Goal: Task Accomplishment & Management: Complete application form

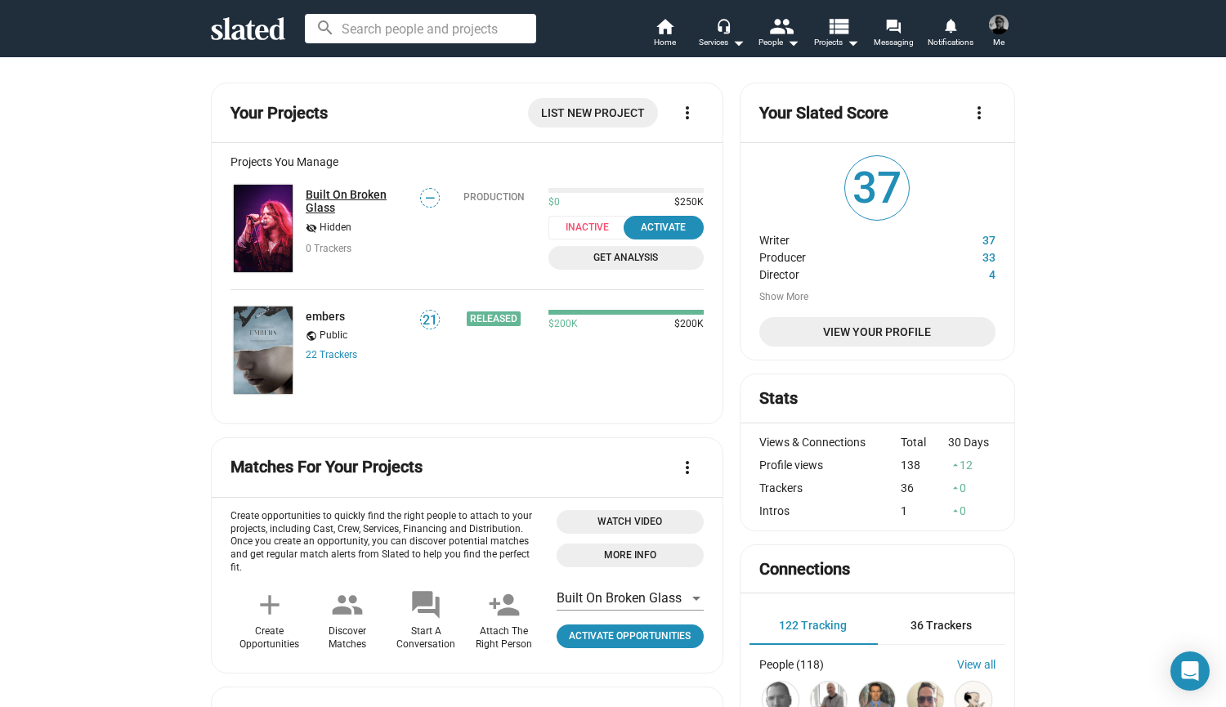
click at [351, 199] on link "Built On Broken Glass" at bounding box center [358, 201] width 104 height 26
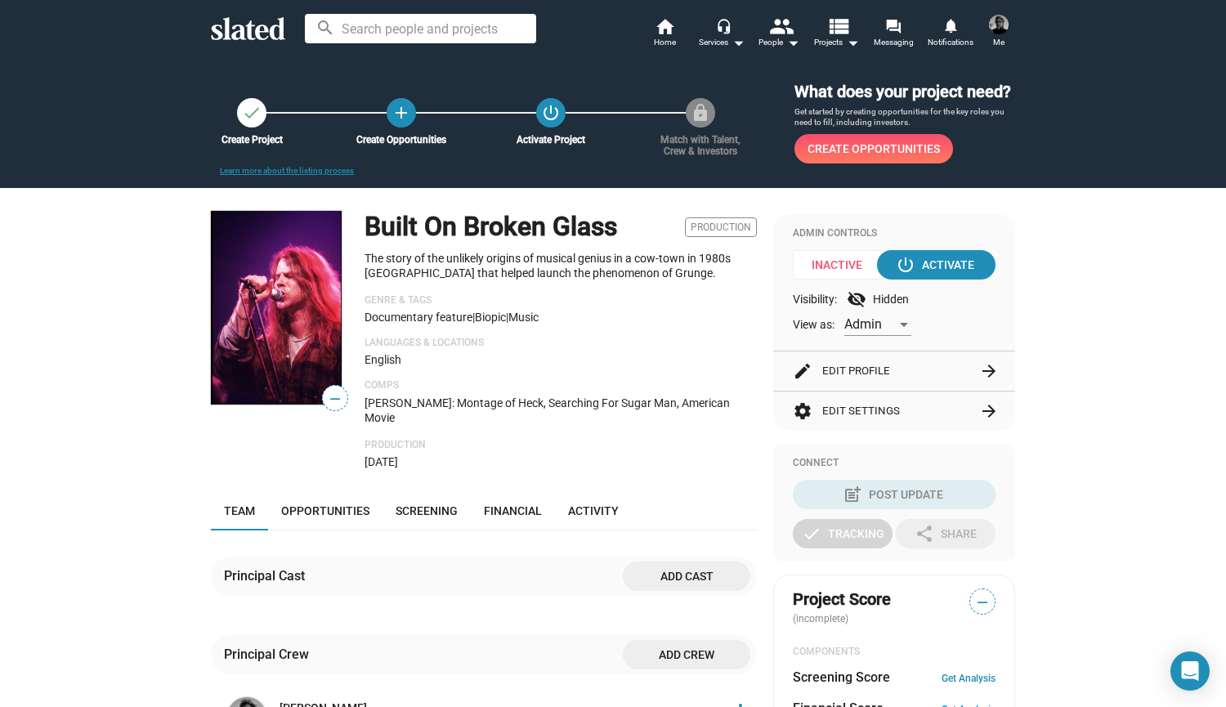
click at [525, 227] on h1 "Built On Broken Glass" at bounding box center [490, 226] width 252 height 35
click at [876, 373] on button "edit Edit Profile arrow_forward" at bounding box center [894, 370] width 203 height 39
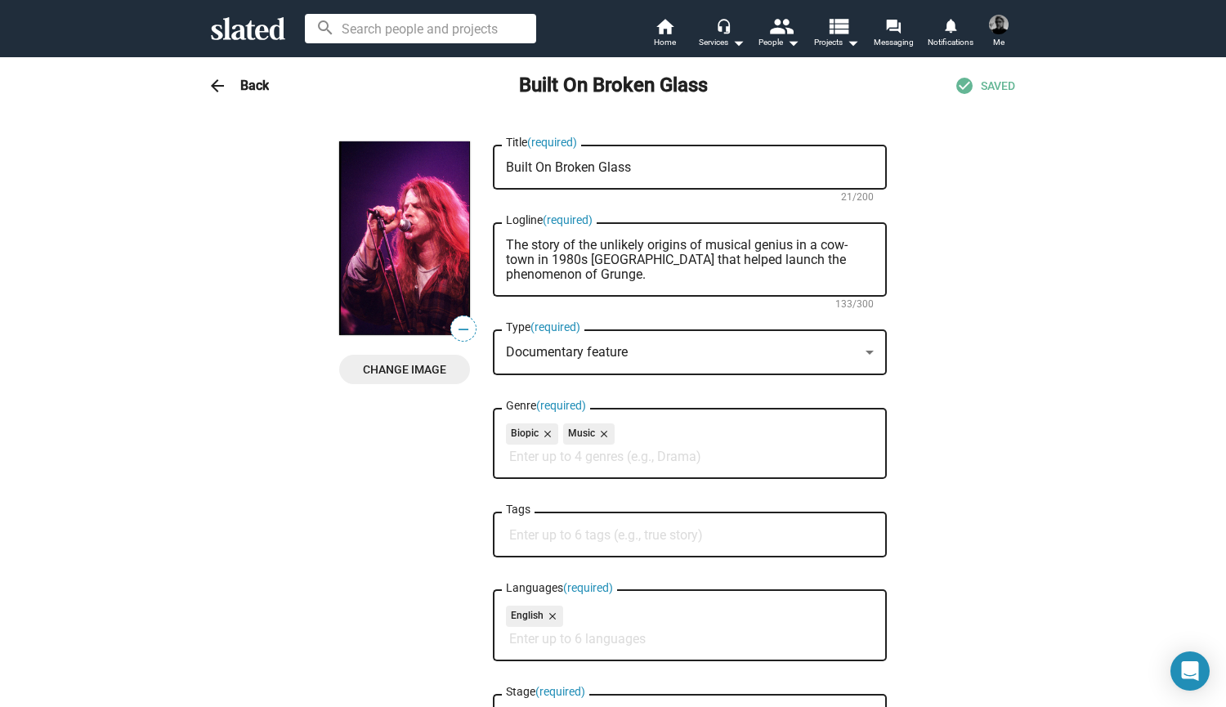
click at [633, 165] on textarea "Built On Broken Glass" at bounding box center [690, 167] width 368 height 15
type textarea "B"
type textarea "Strange Out Here"
click at [408, 367] on span "Change Image" at bounding box center [404, 369] width 105 height 29
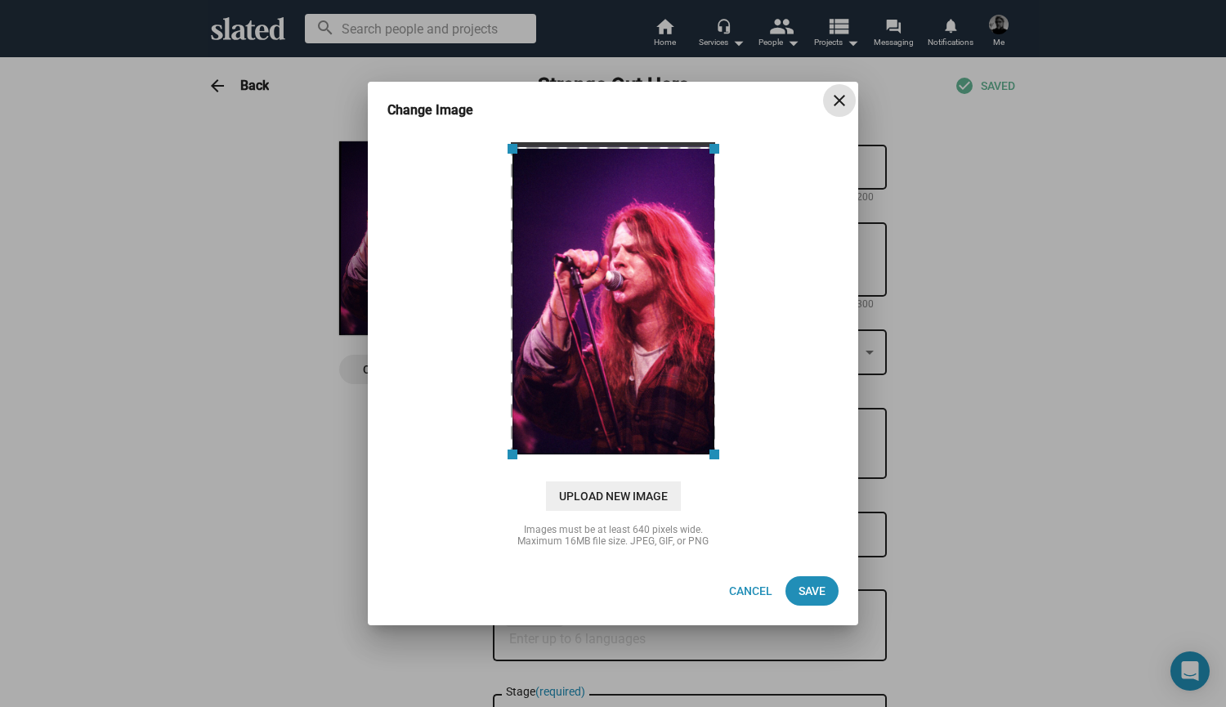
click at [625, 301] on div at bounding box center [613, 301] width 205 height 309
click at [621, 495] on span "Upload New Image" at bounding box center [613, 495] width 135 height 29
click at [621, 461] on input "cloud_upload Drag and drop or click to upload" at bounding box center [612, 298] width 449 height 325
type input "C:\fakepath\SOH v2 white.png"
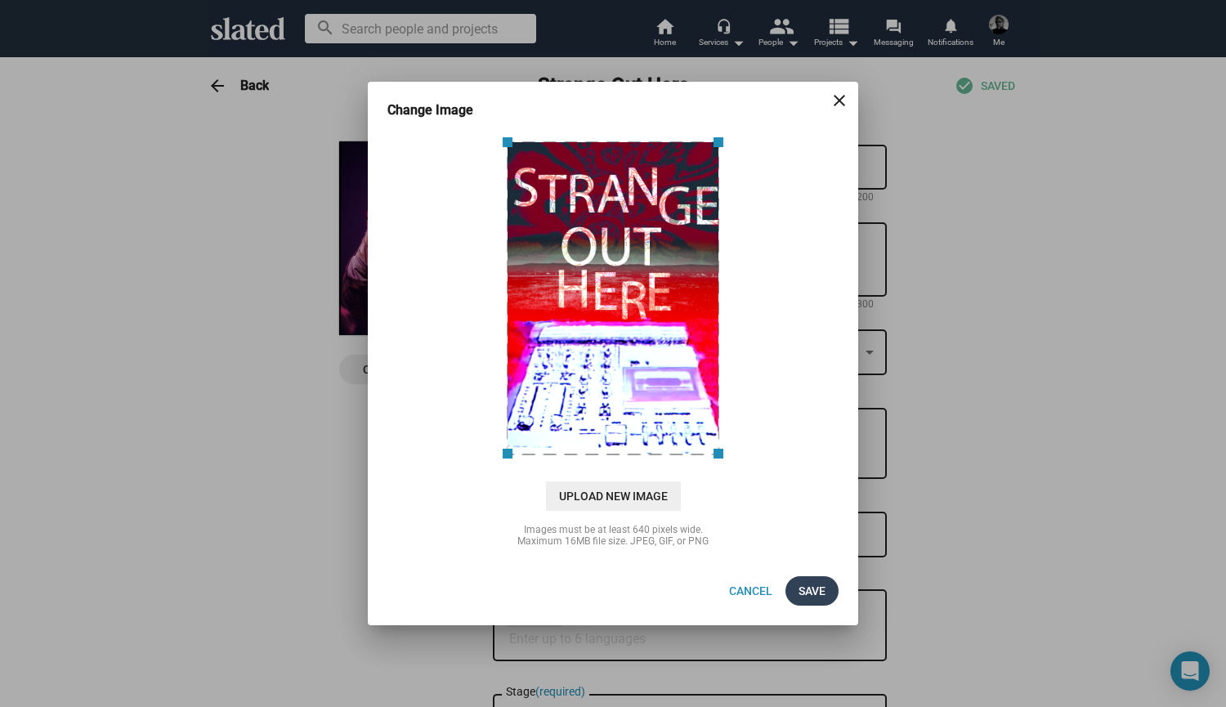
click at [821, 593] on span "Save" at bounding box center [811, 590] width 27 height 29
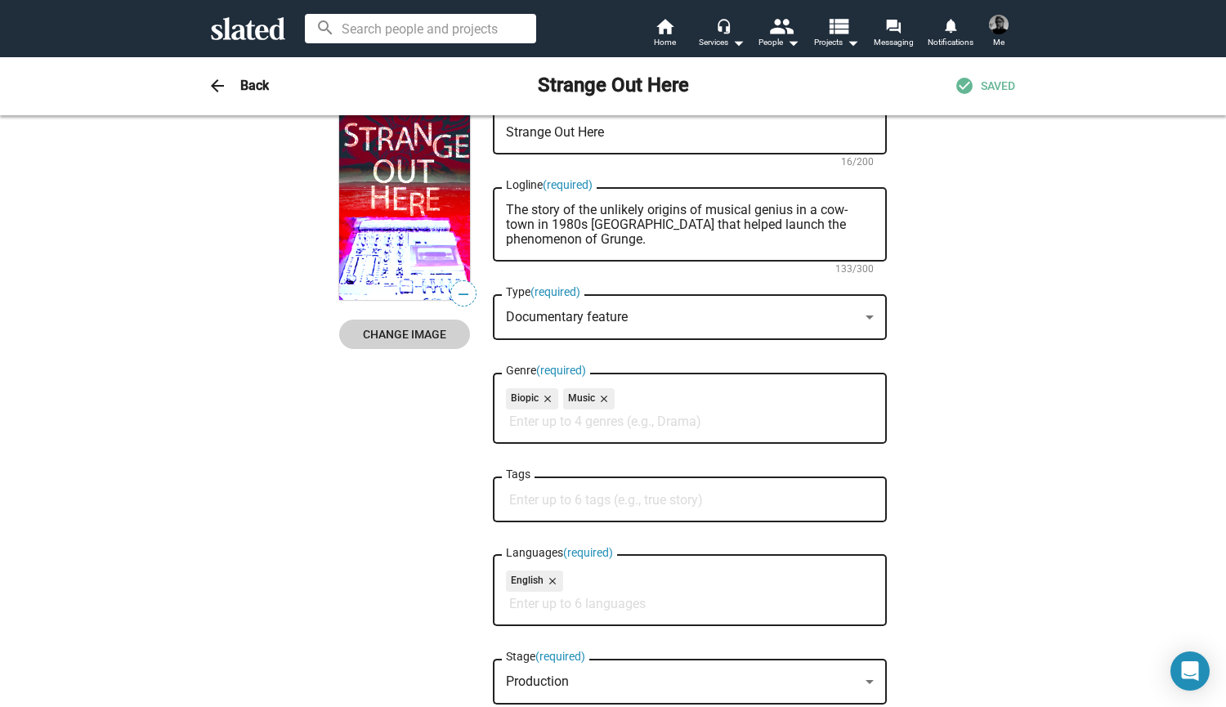
scroll to position [33, 0]
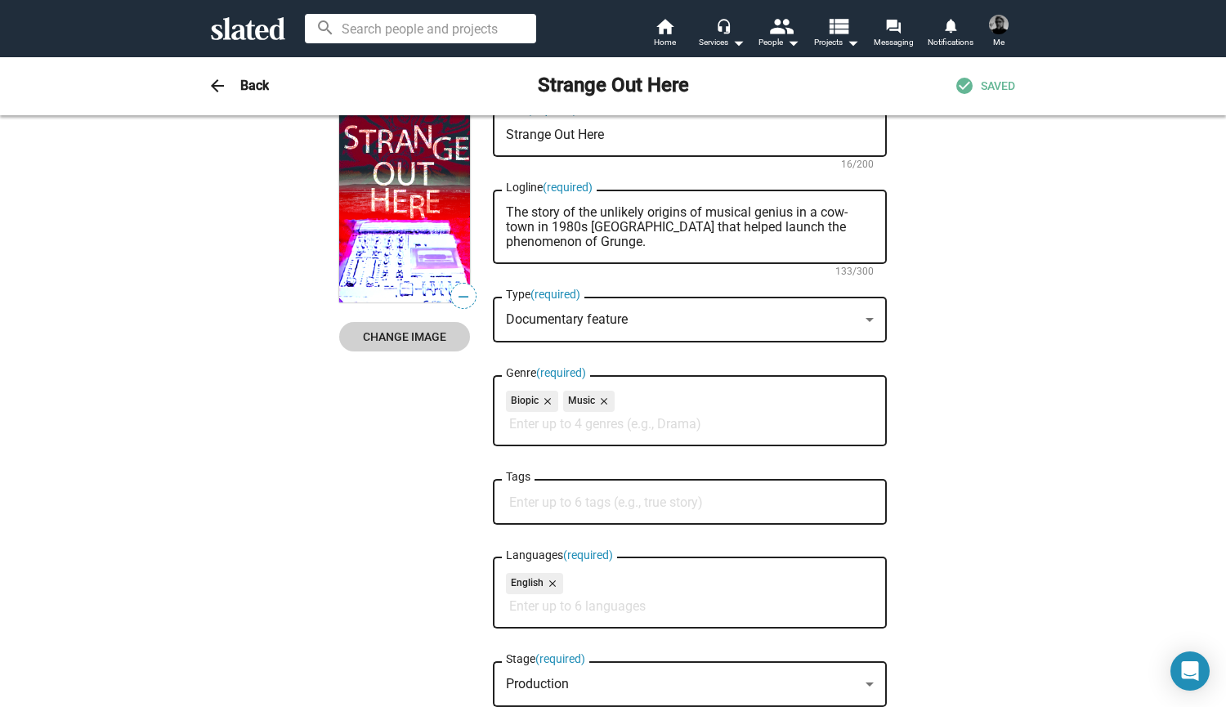
click at [589, 503] on input "Tags" at bounding box center [693, 502] width 368 height 15
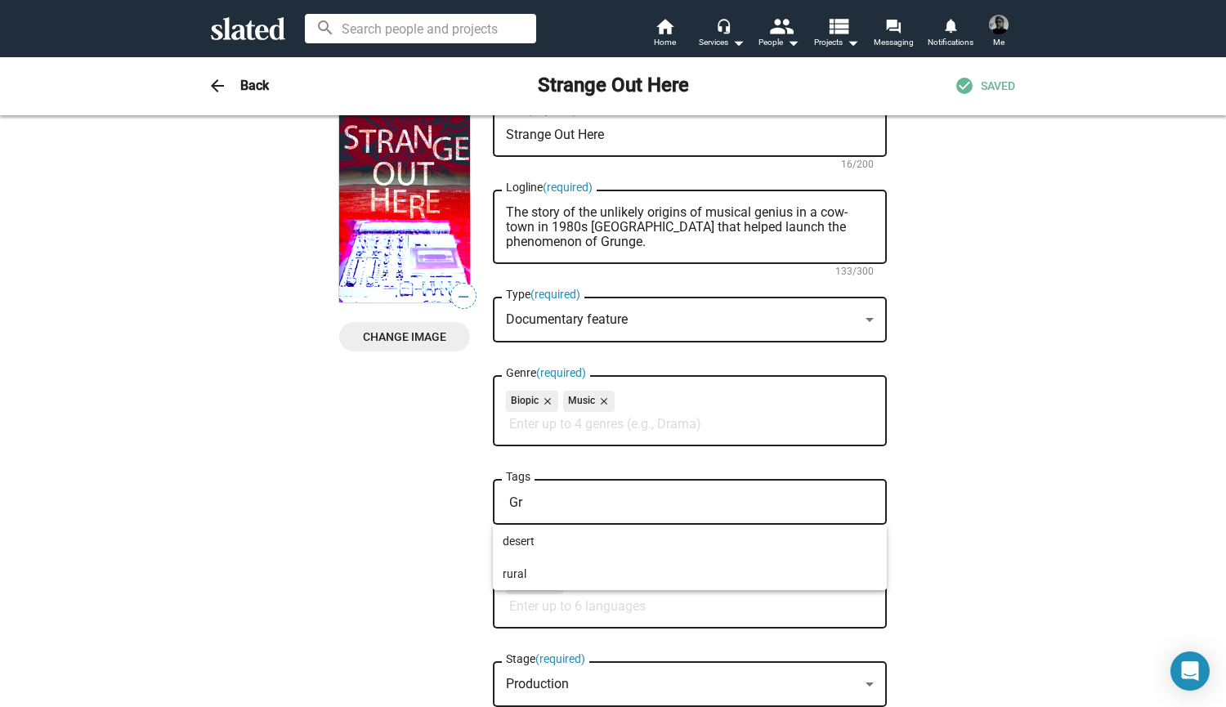
type input "G"
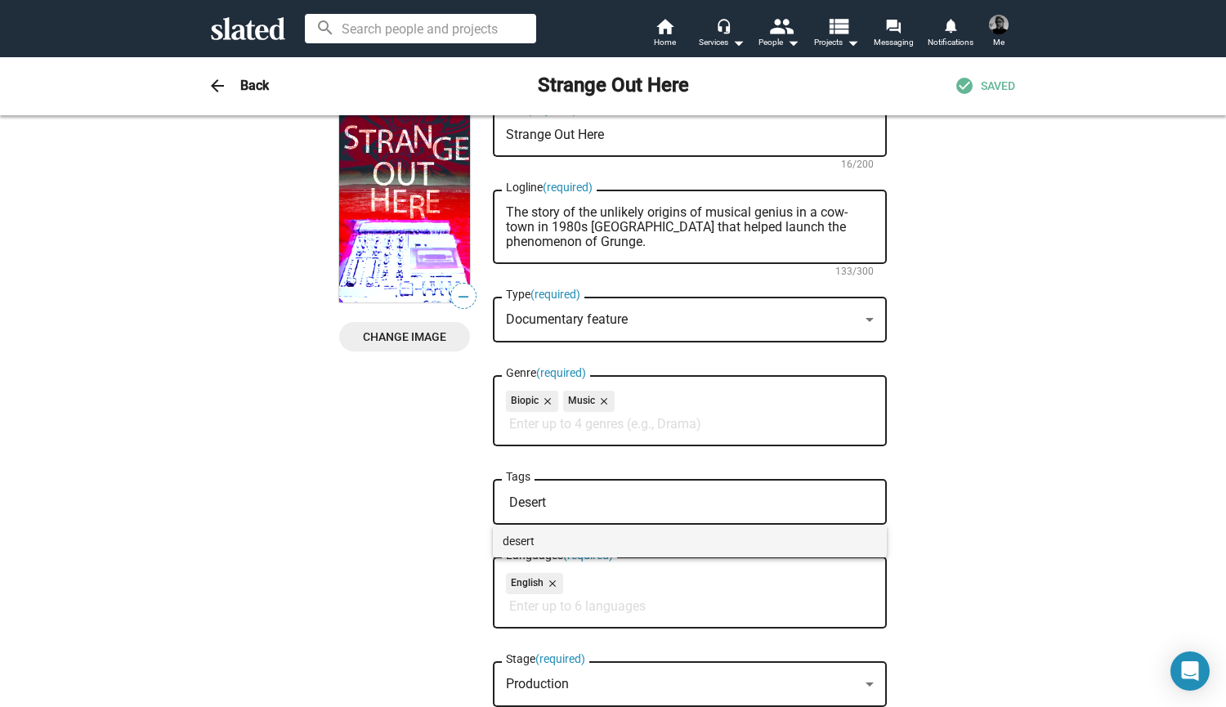
type input "Desert"
click at [572, 543] on span "desert" at bounding box center [690, 541] width 374 height 33
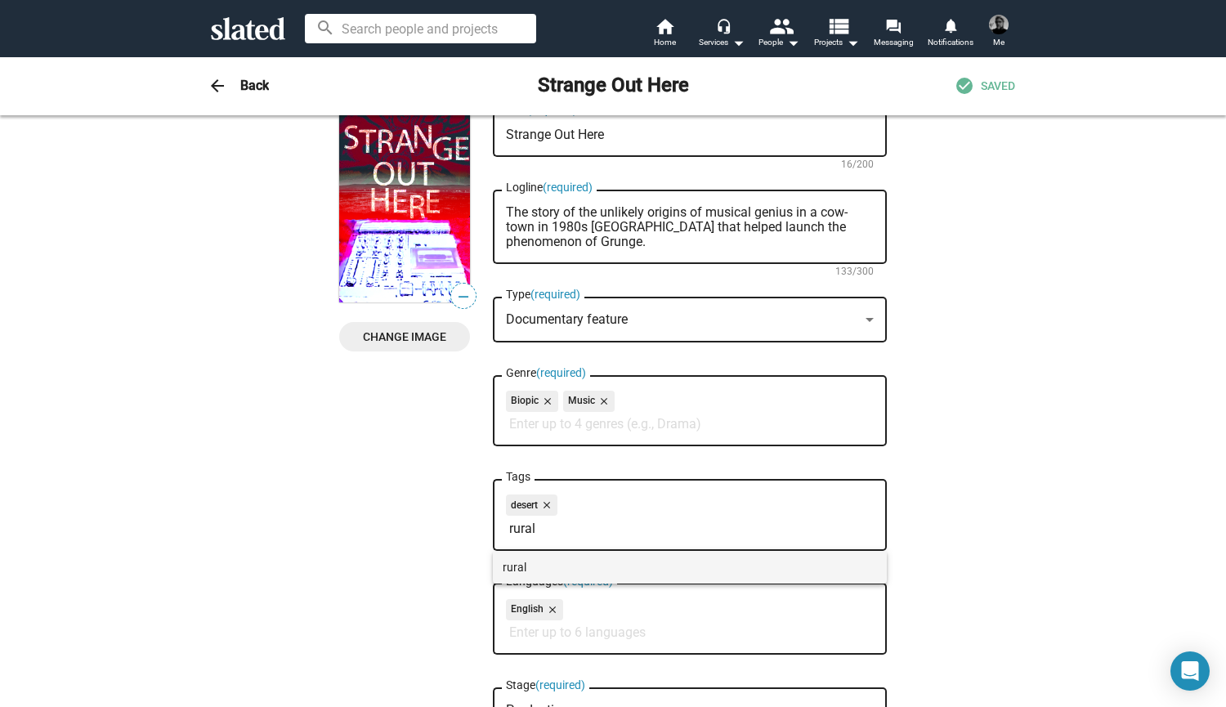
type input "rural"
click at [537, 565] on span "rural" at bounding box center [690, 567] width 374 height 33
type input "music"
click at [522, 570] on span "music/musician" at bounding box center [690, 567] width 374 height 33
type input "rock"
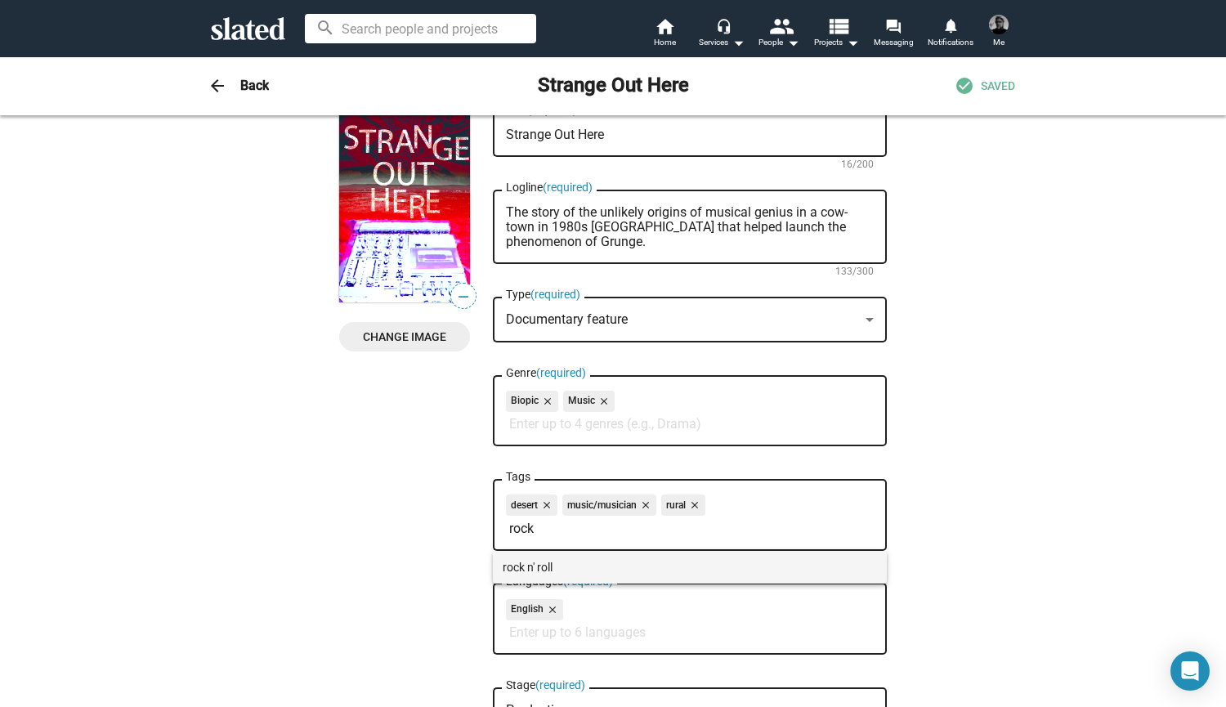
click at [578, 564] on span "rock n' roll" at bounding box center [690, 567] width 374 height 33
type input "8"
type input "1980s"
click at [581, 565] on span "1980s" at bounding box center [690, 567] width 374 height 33
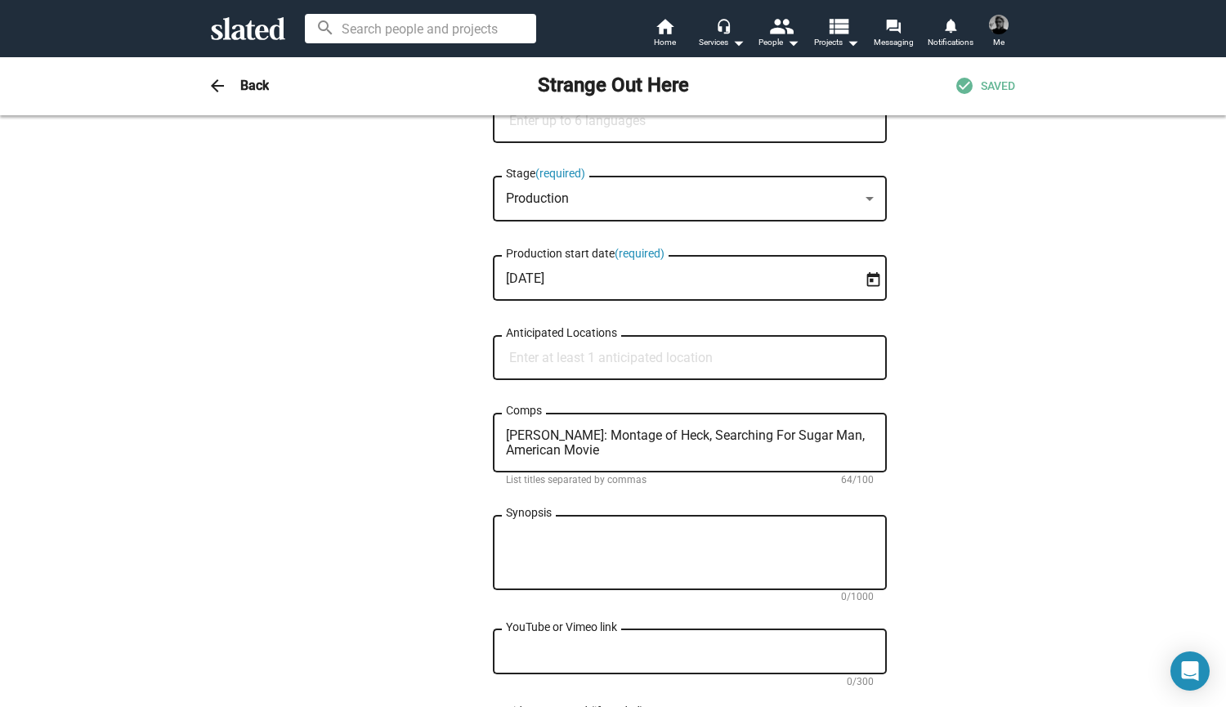
scroll to position [581, 0]
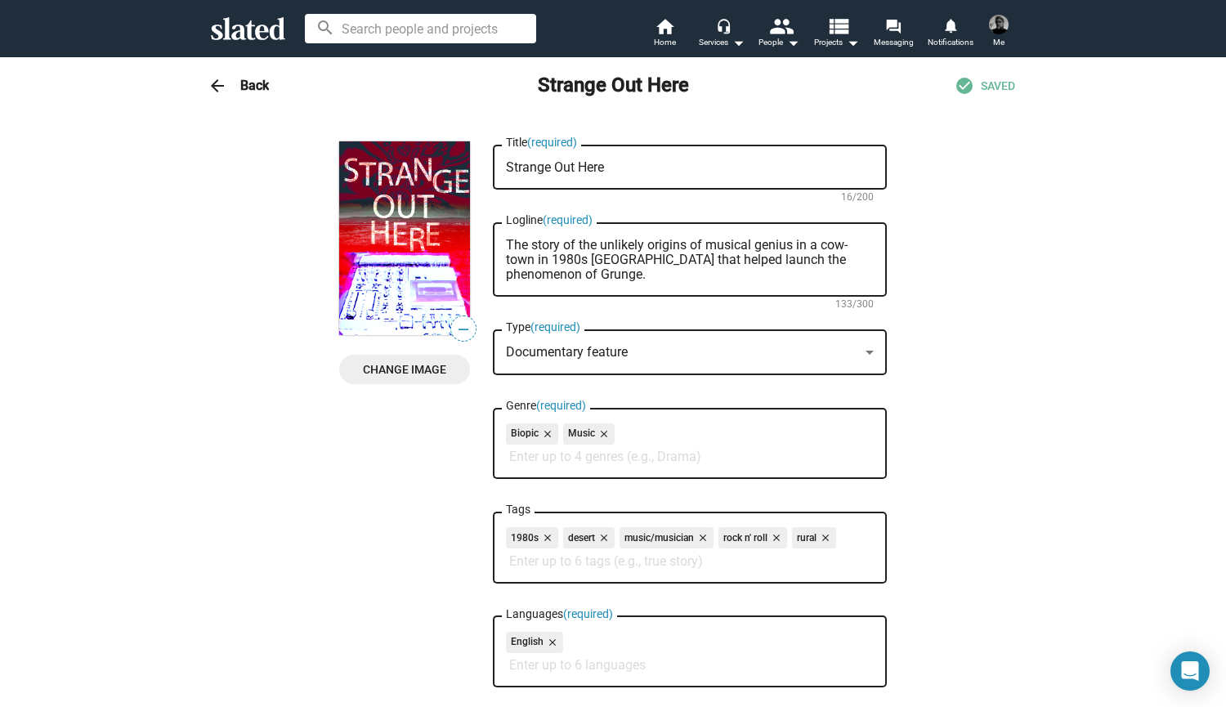
click at [244, 87] on h3 "Back" at bounding box center [254, 85] width 29 height 17
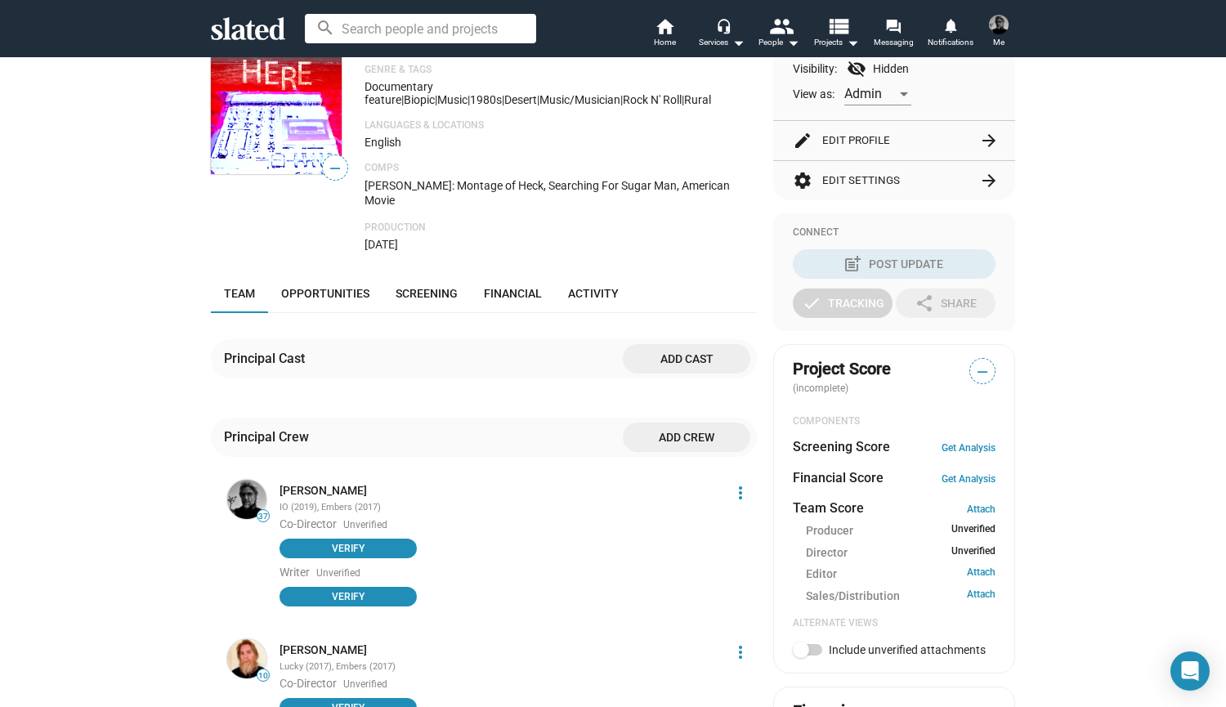
scroll to position [237, 0]
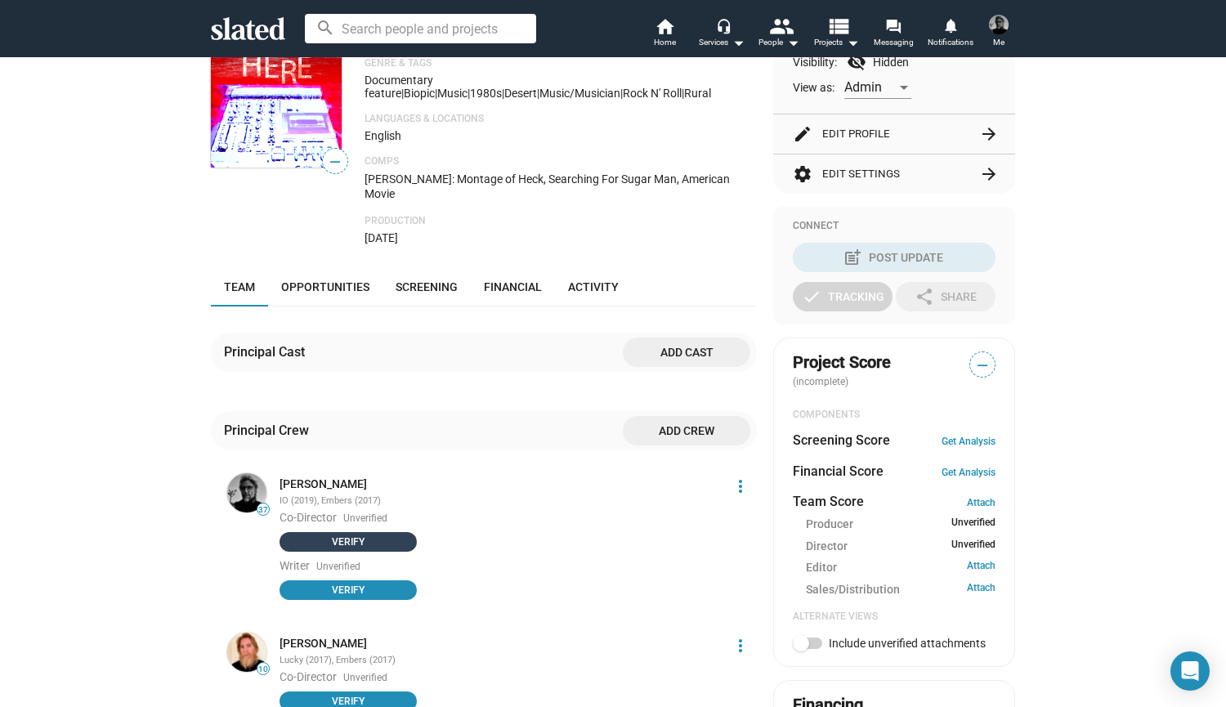
click at [361, 534] on span "Verify" at bounding box center [348, 542] width 118 height 16
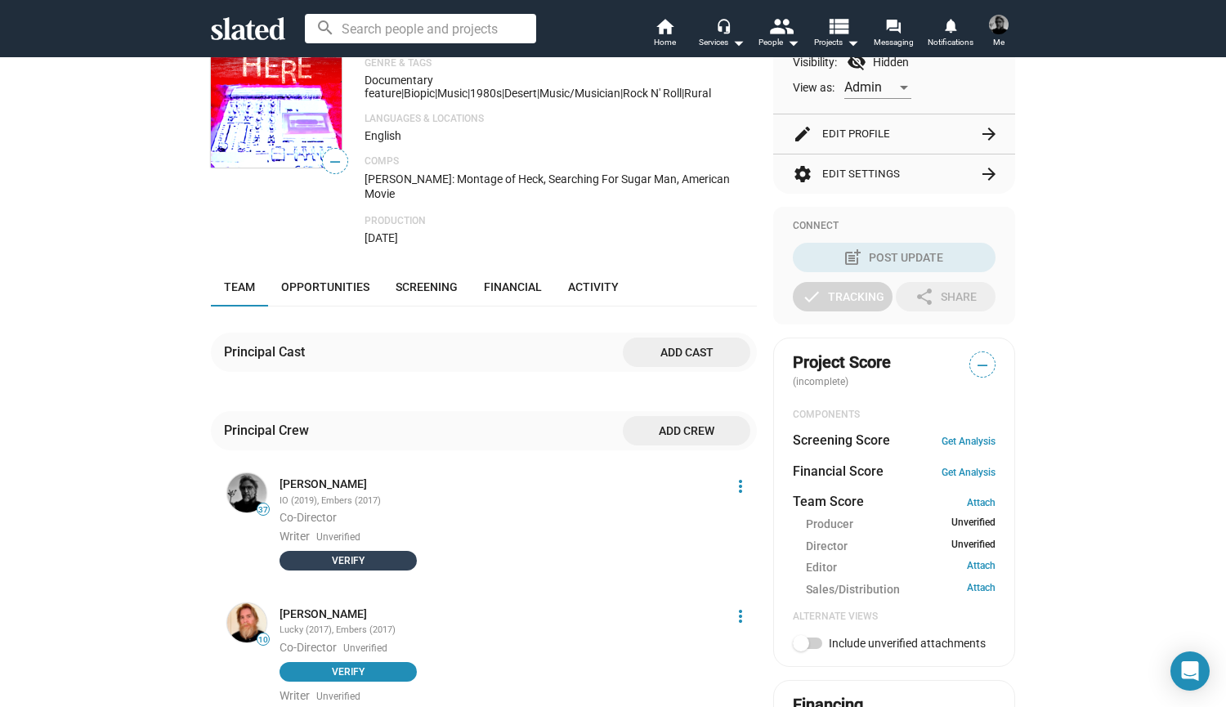
click at [357, 552] on span "Verify" at bounding box center [348, 560] width 118 height 16
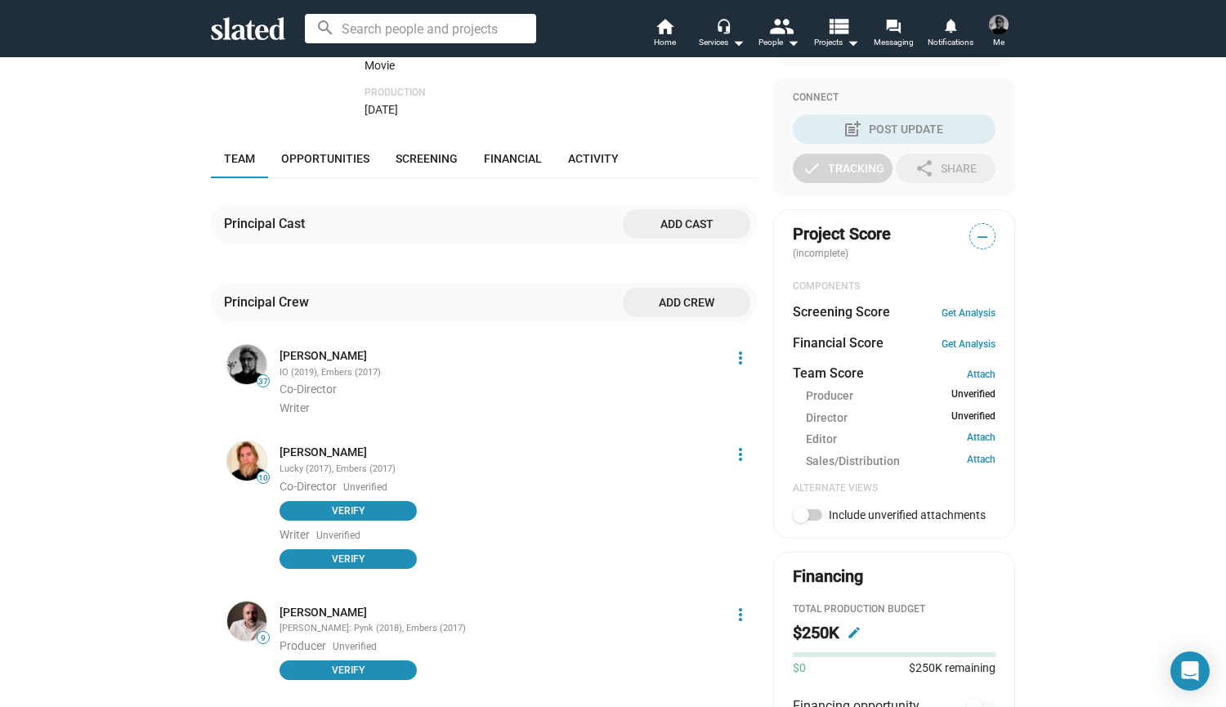
scroll to position [433, 0]
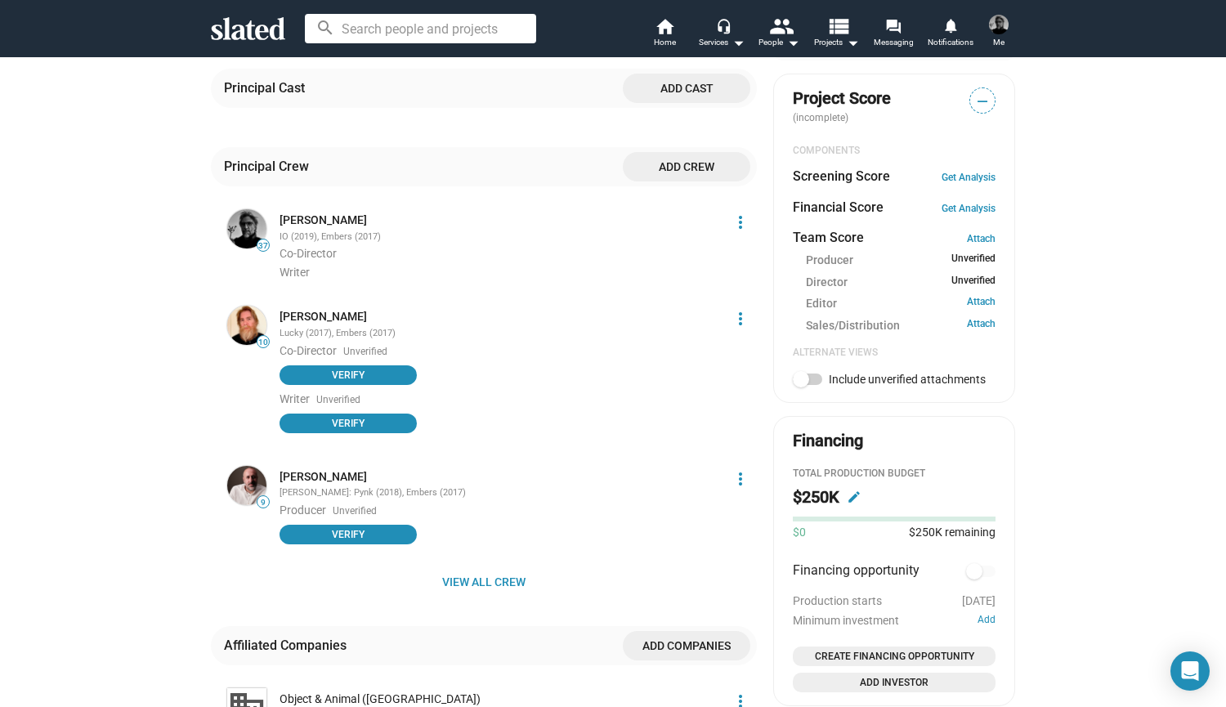
scroll to position [501, 0]
click at [854, 497] on mat-icon "edit" at bounding box center [854, 496] width 15 height 15
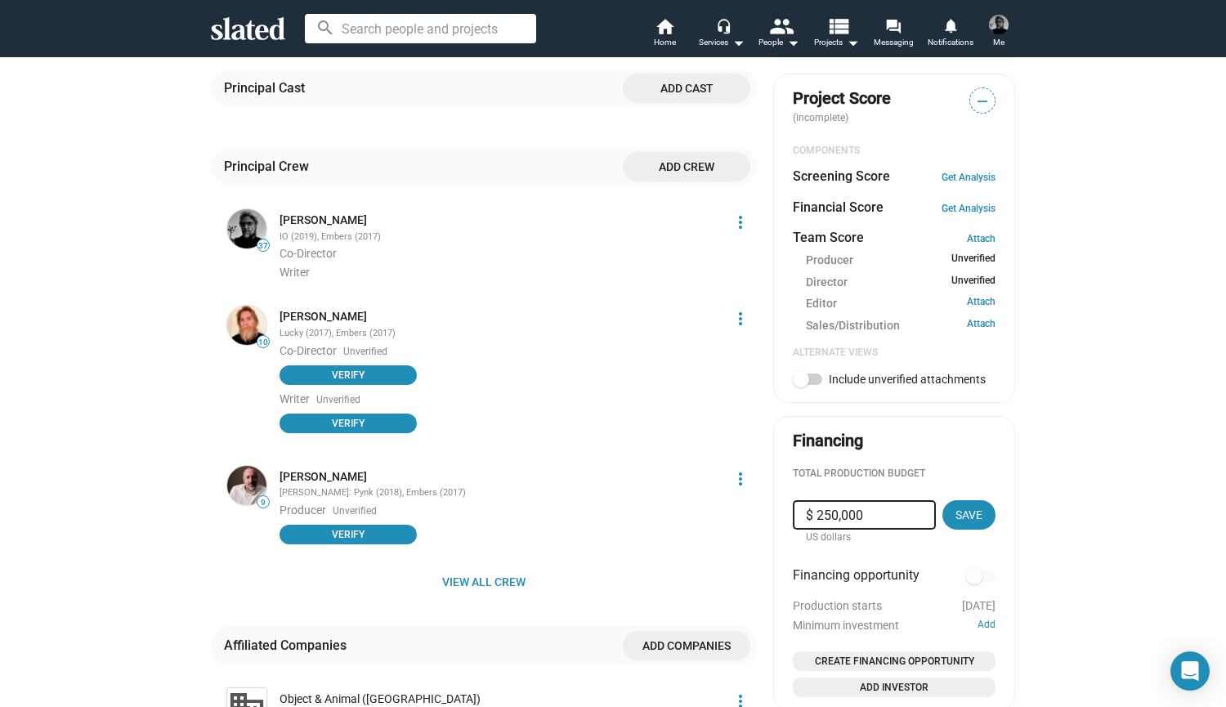
click at [870, 512] on input "$ 250,000" at bounding box center [864, 514] width 117 height 29
type input "$ 2"
type input "$ 135,000"
click at [964, 515] on span "Save" at bounding box center [968, 514] width 27 height 29
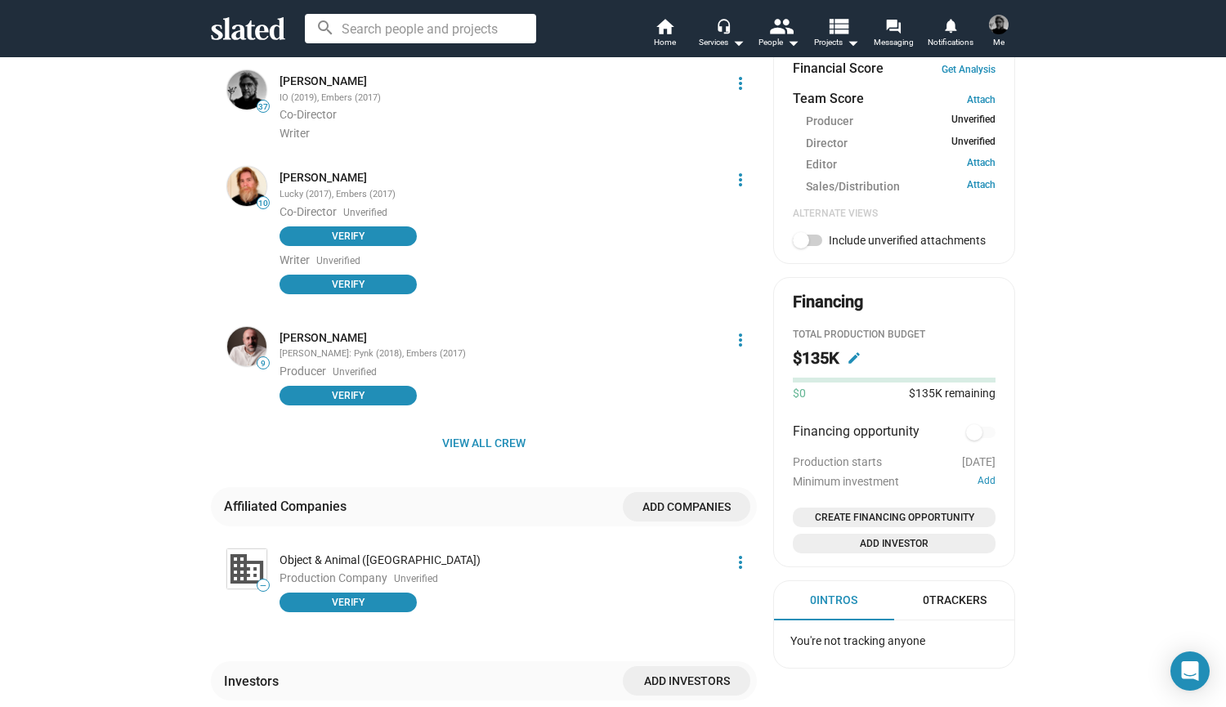
scroll to position [659, 0]
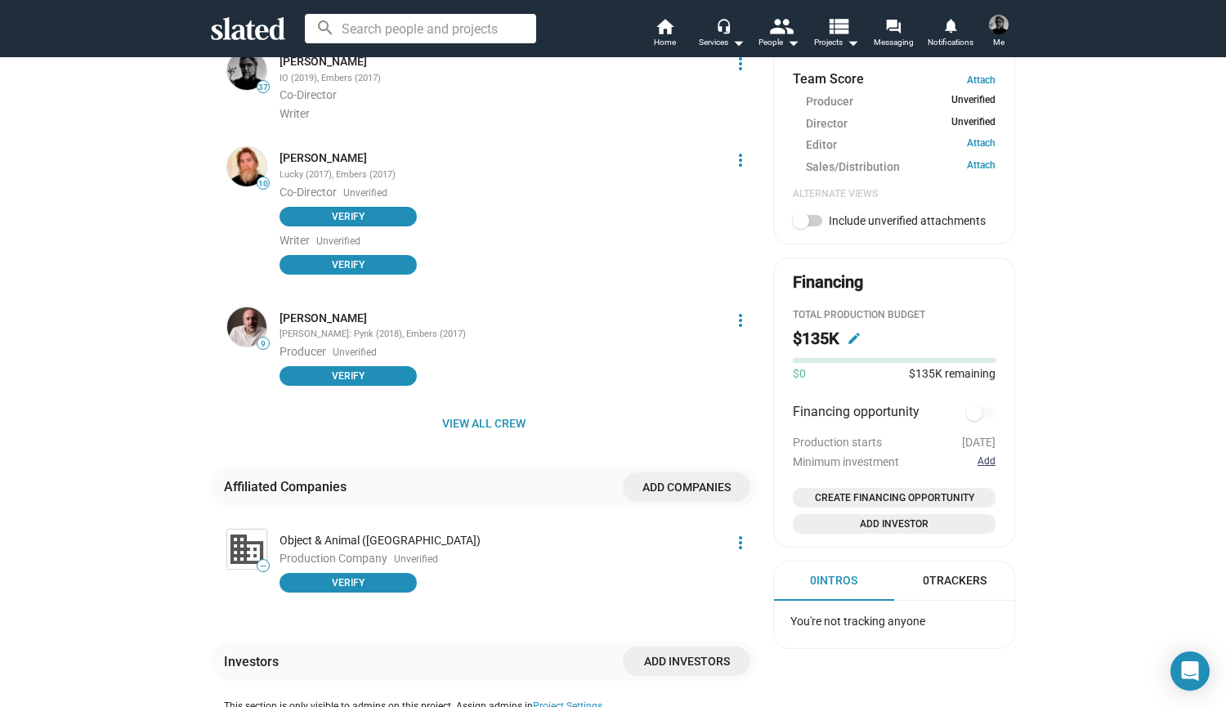
click at [983, 456] on button "Add" at bounding box center [986, 461] width 18 height 13
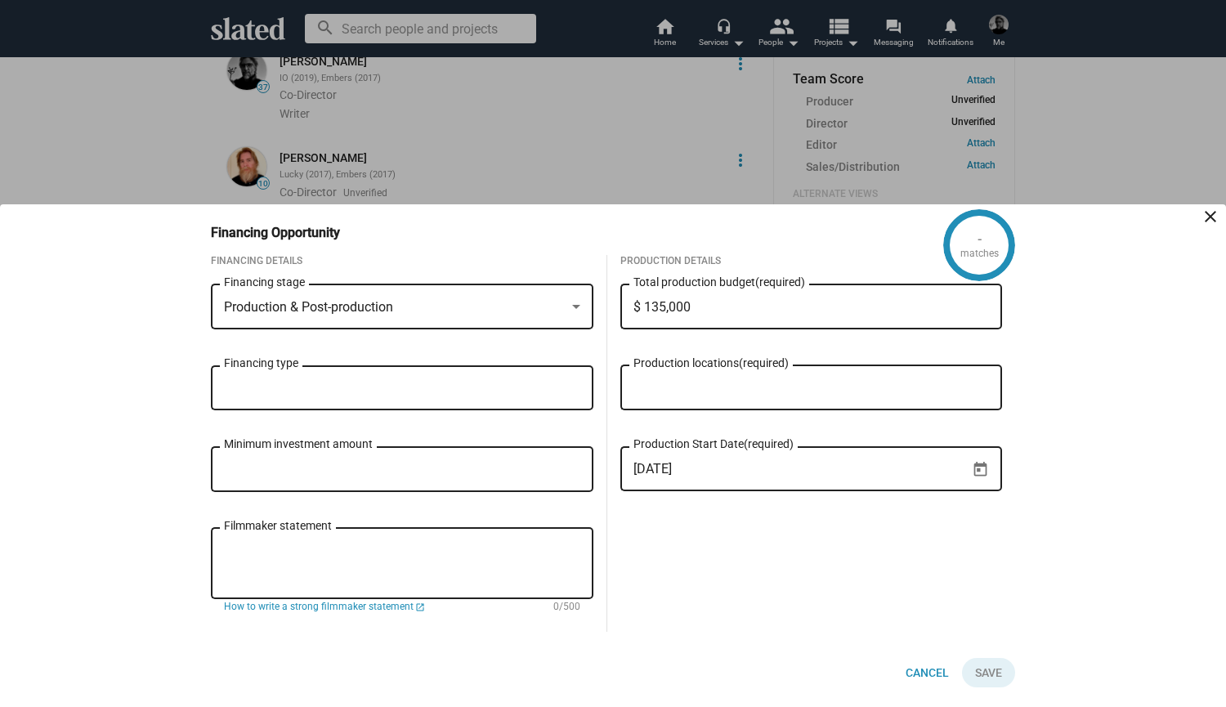
click at [410, 390] on input "Financing type" at bounding box center [405, 388] width 356 height 15
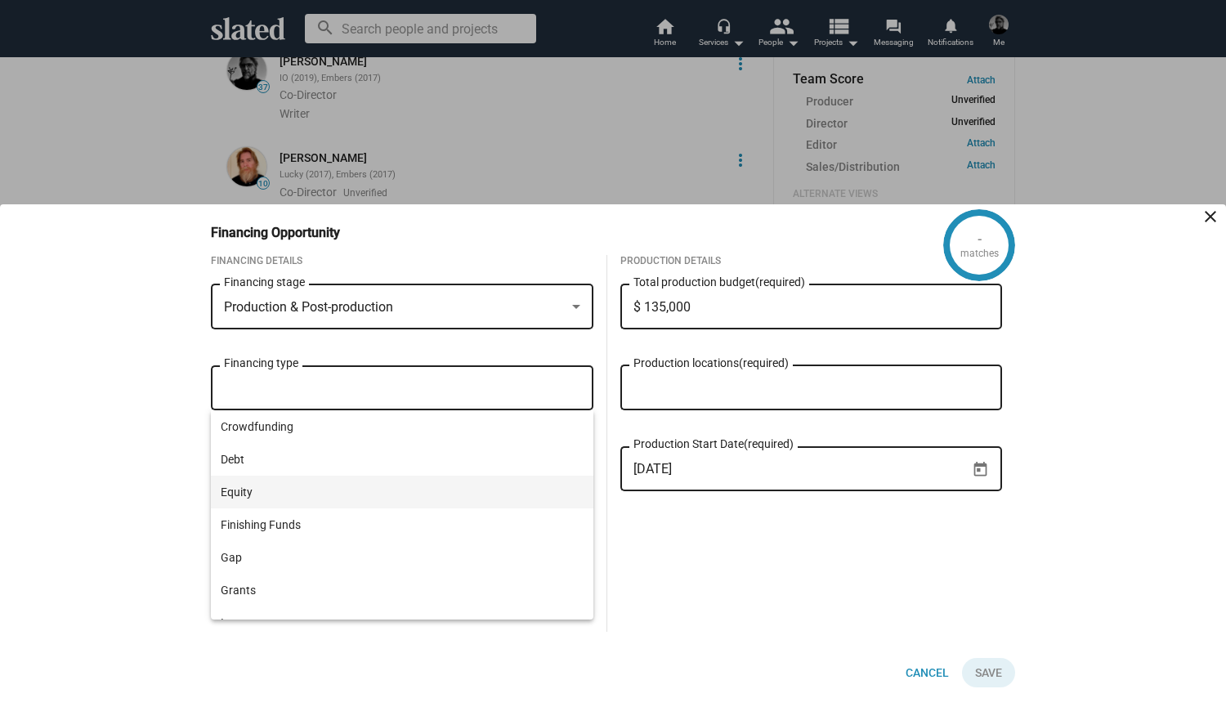
click at [244, 494] on span "Equity" at bounding box center [402, 492] width 363 height 33
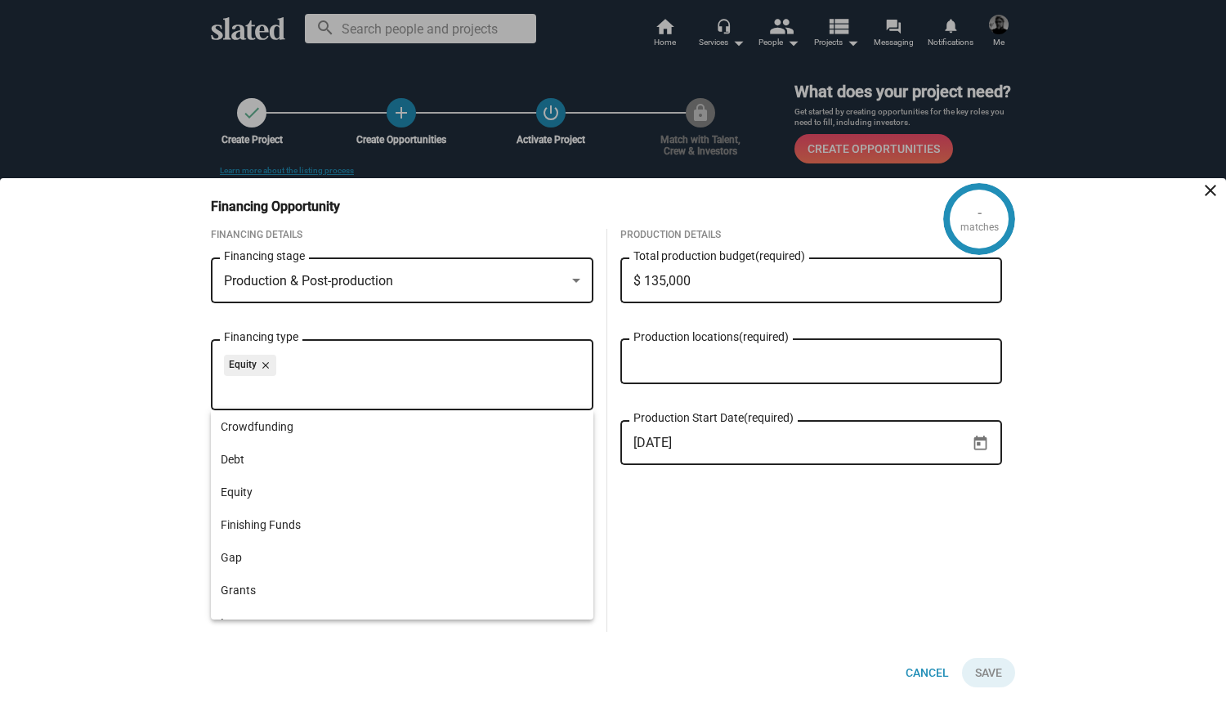
click at [651, 553] on div "Production Details $ 135,000 Total production budget (required) Production loca…" at bounding box center [811, 430] width 409 height 403
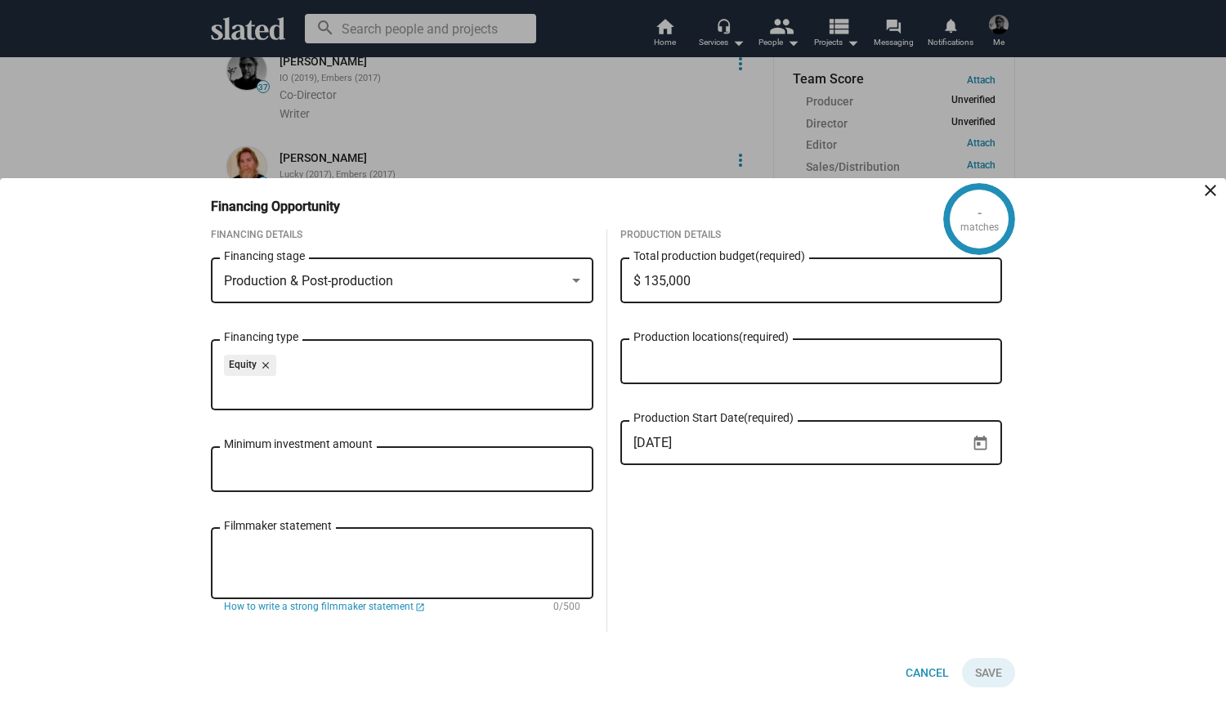
click at [396, 472] on input "Minimum investment amount" at bounding box center [402, 470] width 356 height 15
type input "$ 5,000"
click at [713, 552] on div "Production Details $ 135,000 Total production budget (required) Production loca…" at bounding box center [811, 430] width 409 height 403
click at [369, 556] on textarea "Filmmaker statement" at bounding box center [402, 564] width 356 height 44
type textarea "With over 50 hours of interview footage and archival materials already in"
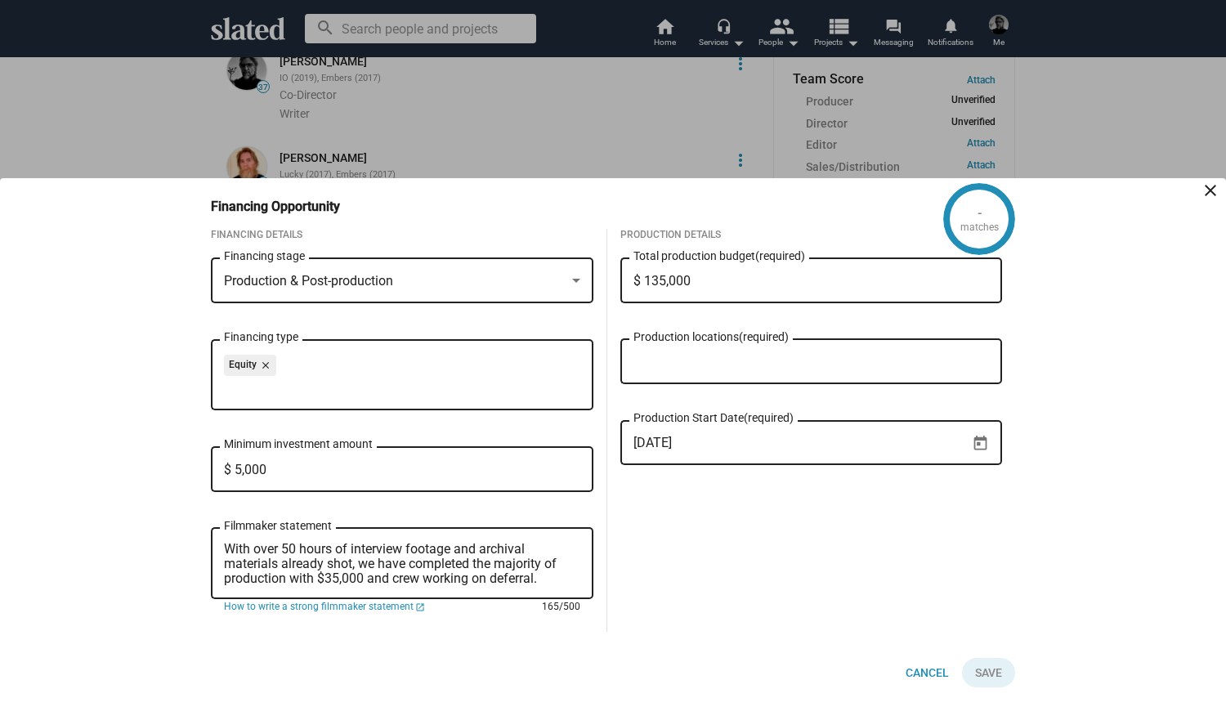
click at [225, 547] on textarea "With over 50 hours of interview footage and archival materials already shot, we…" at bounding box center [402, 564] width 356 height 44
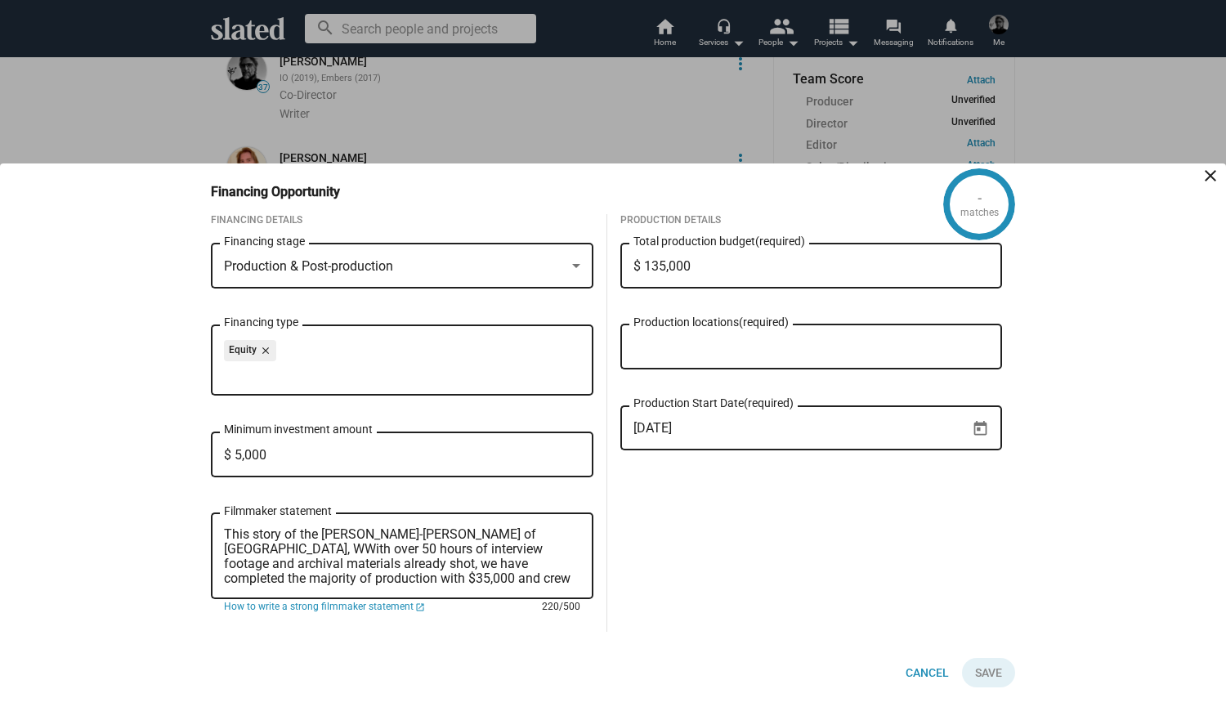
type textarea "This story of the David Lynch-ian town of Ellensburg, WAWith over 50 hours of i…"
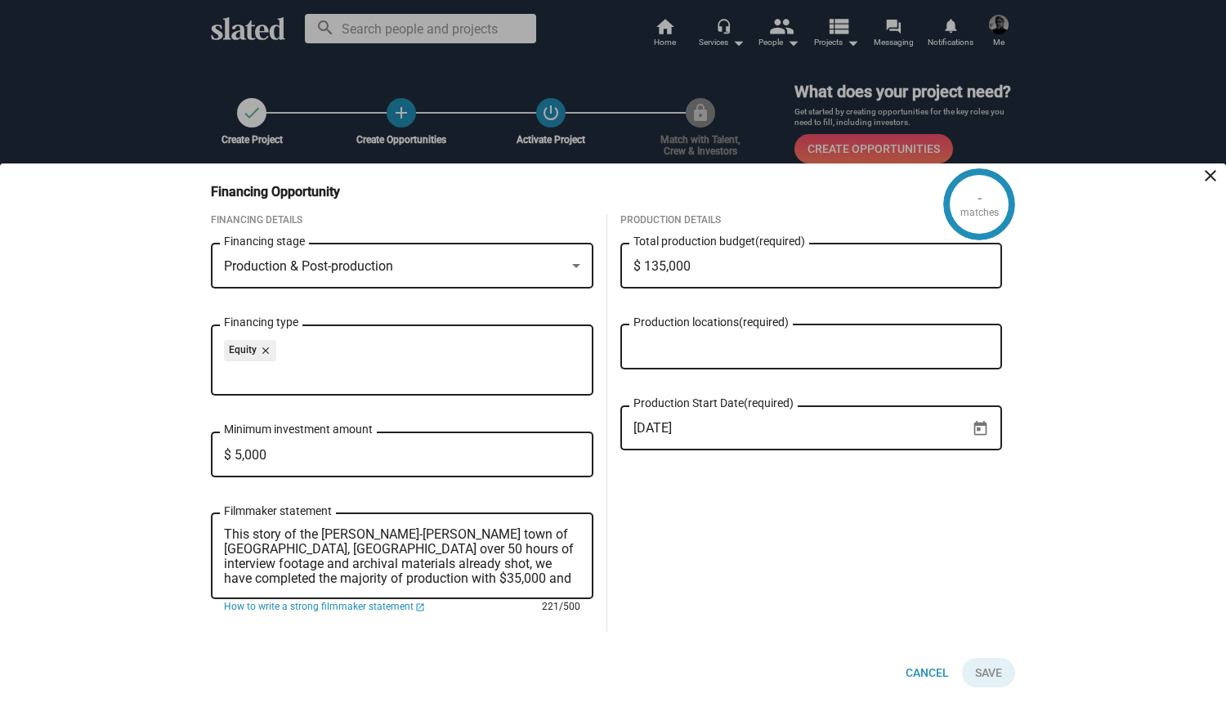
scroll to position [659, 0]
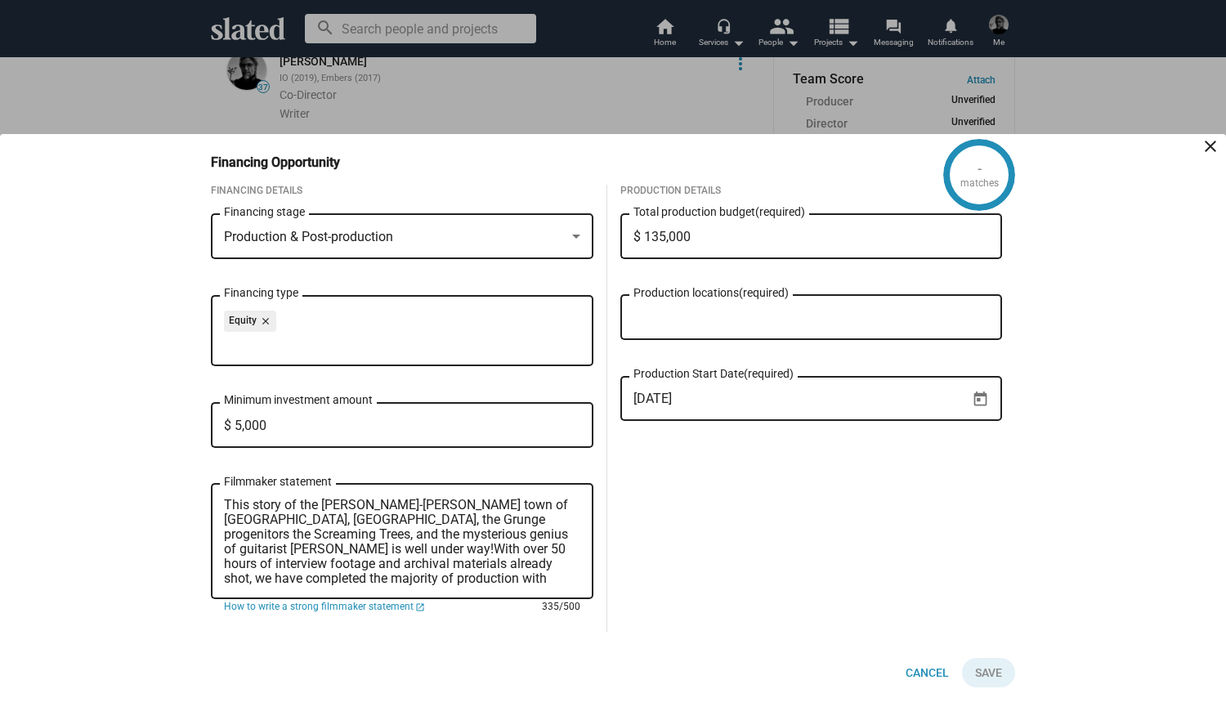
type textarea "This story of the [PERSON_NAME]-[PERSON_NAME] town of [GEOGRAPHIC_DATA], [GEOGR…"
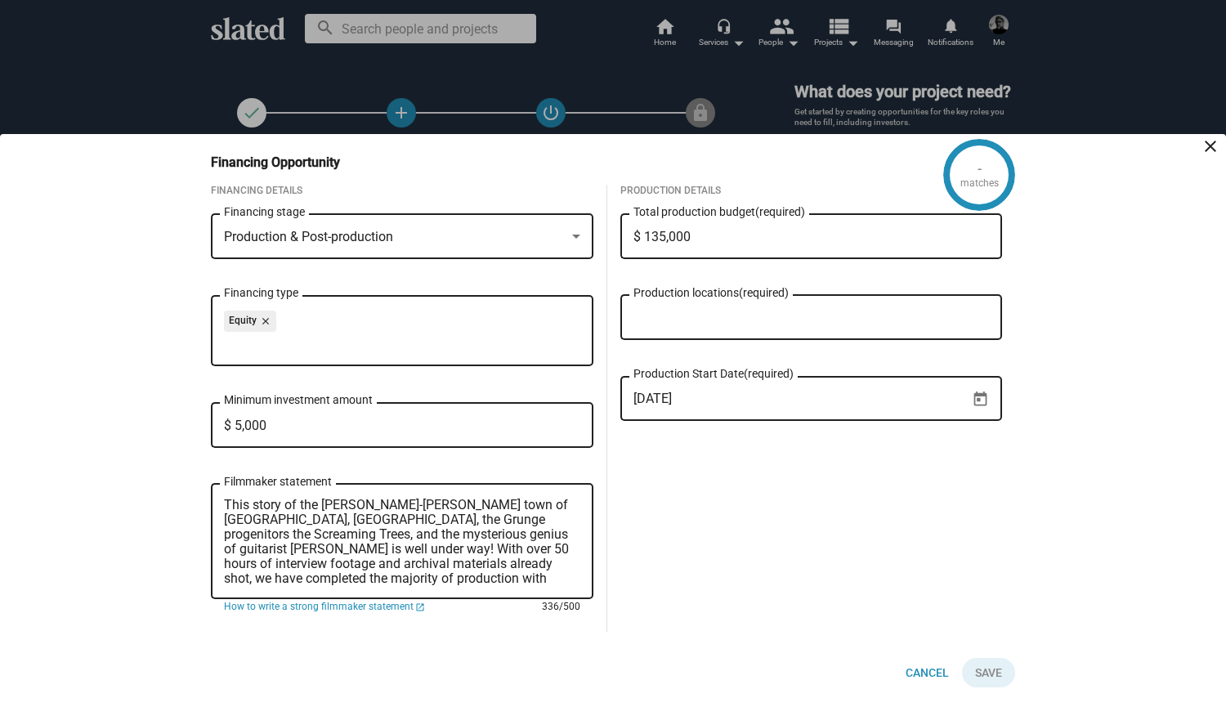
scroll to position [659, 0]
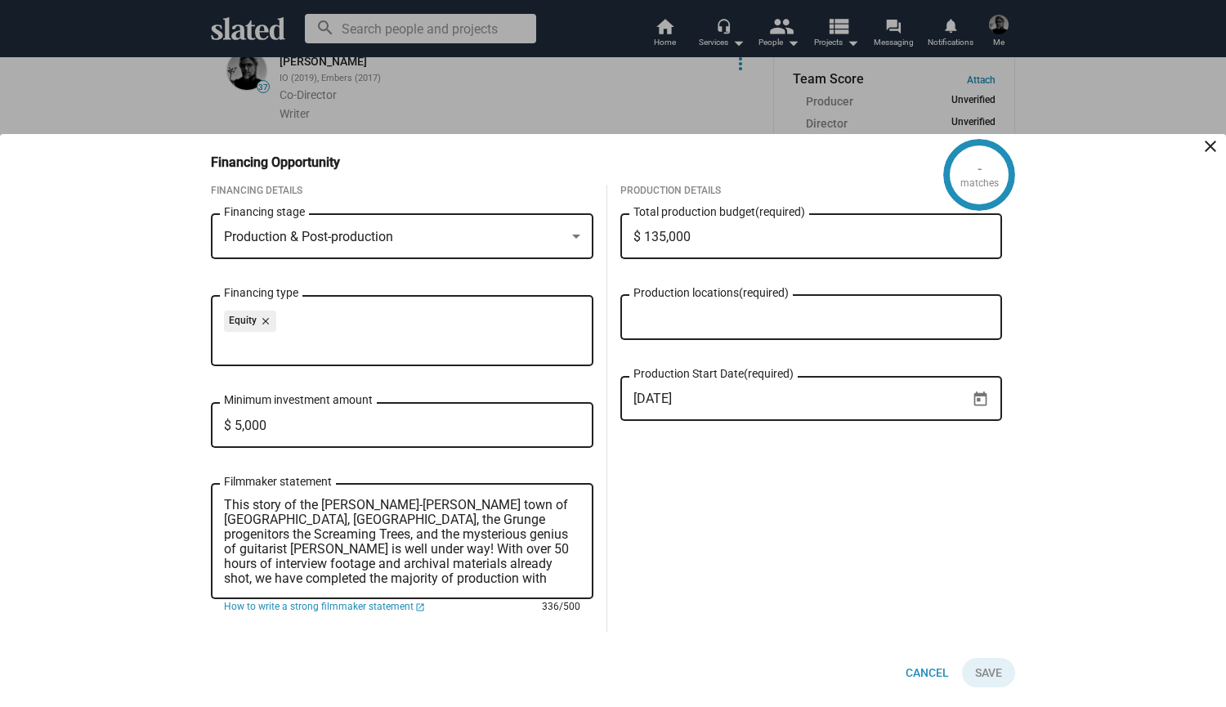
click at [458, 578] on textarea "This story of the David Lynch-ian town of Ellensburg, WA, the Grunge progenitor…" at bounding box center [402, 542] width 356 height 88
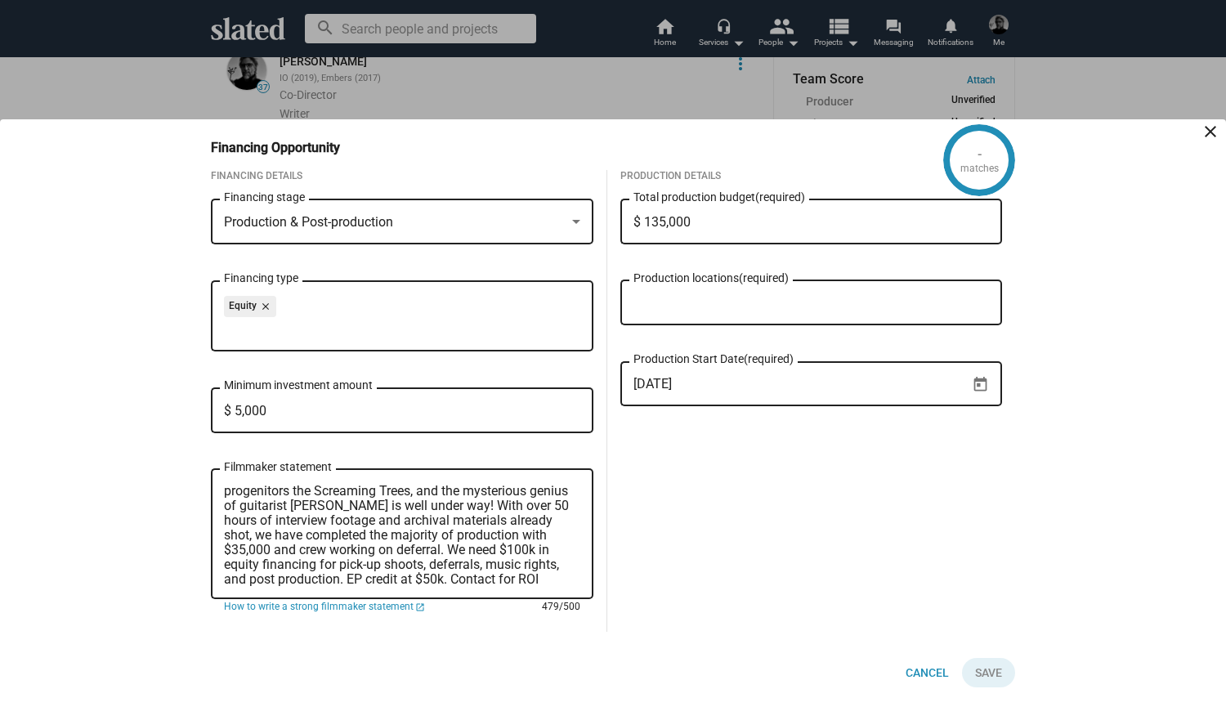
scroll to position [0, 0]
type textarea "This story of the [PERSON_NAME]-[PERSON_NAME] town of [GEOGRAPHIC_DATA], [GEOGR…"
click at [641, 300] on input "Production locations (required)" at bounding box center [815, 303] width 356 height 15
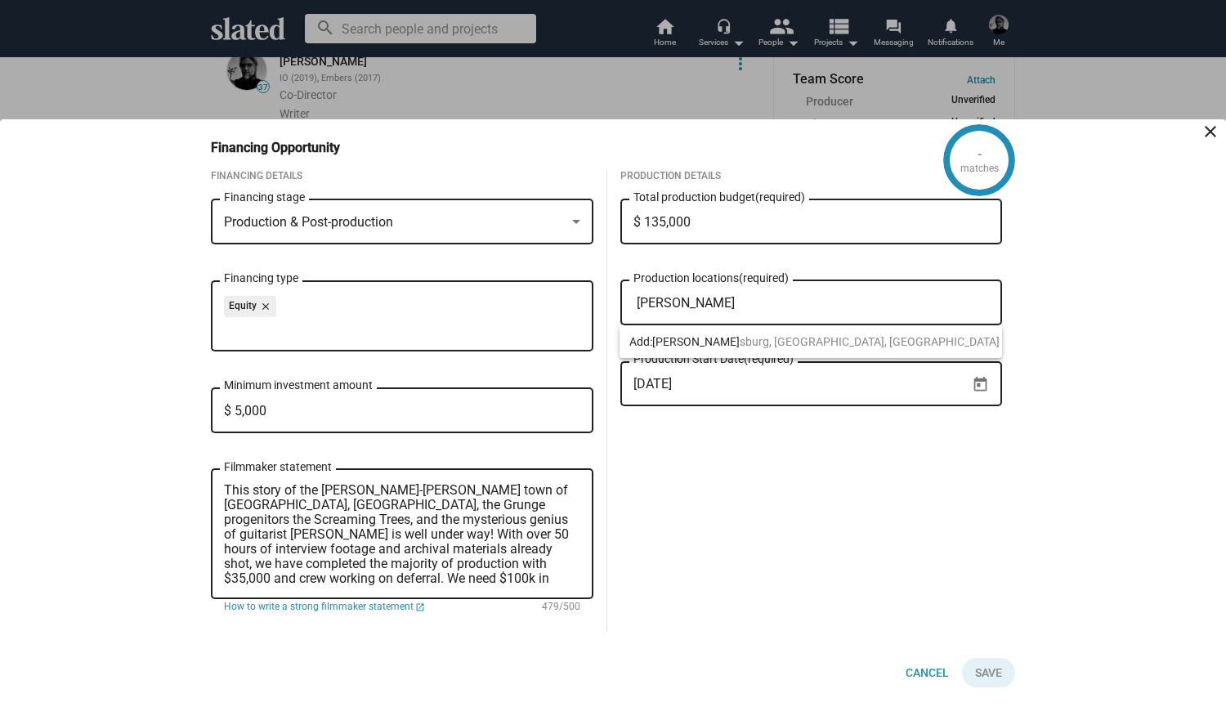
type input "[PERSON_NAME]"
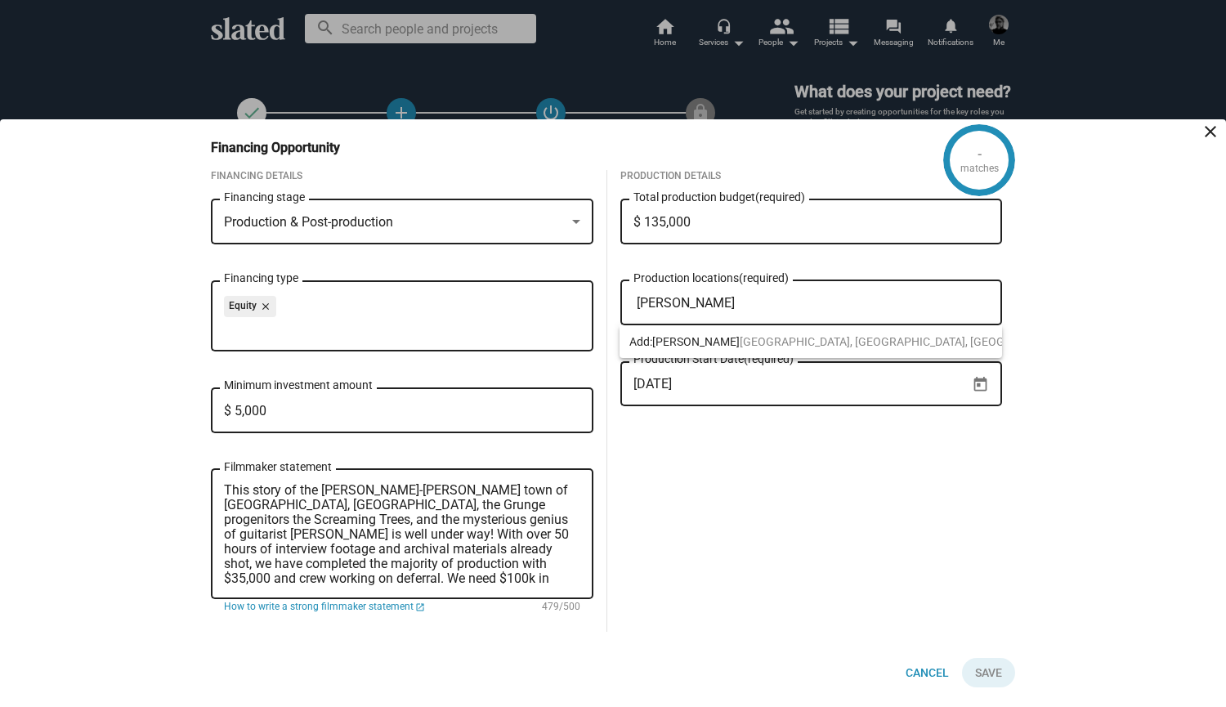
scroll to position [659, 0]
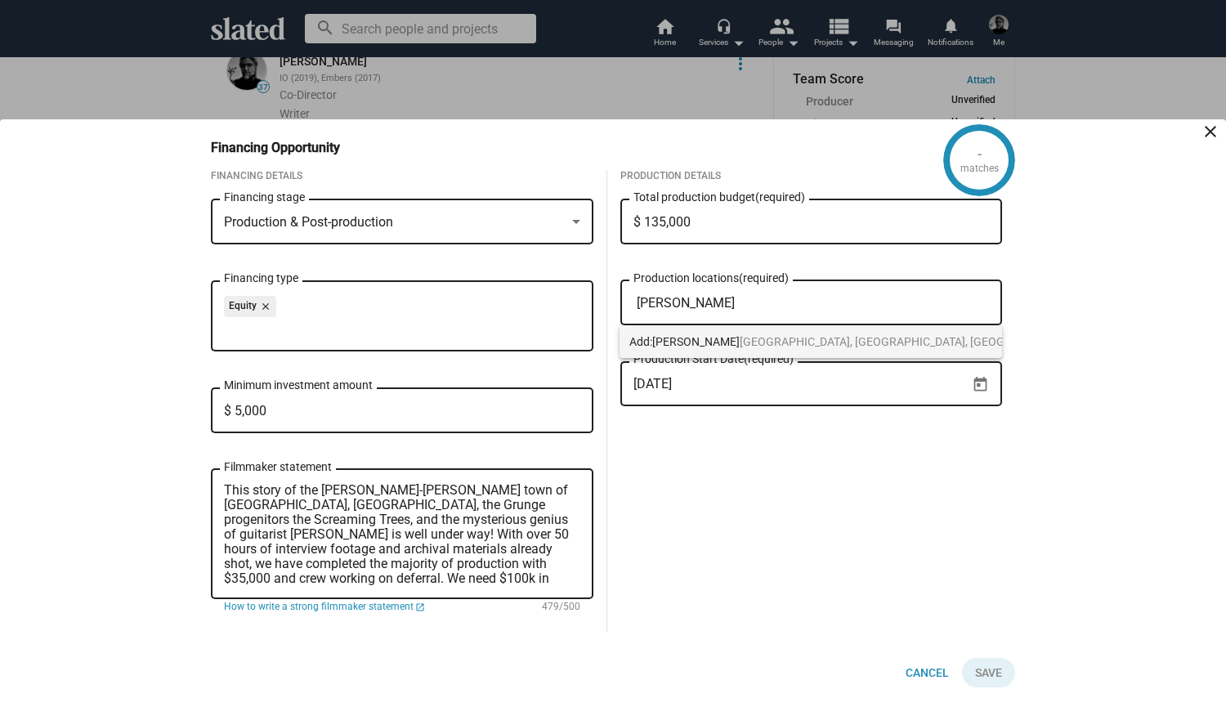
type input "[PERSON_NAME]"
click at [671, 344] on span "[PERSON_NAME]" at bounding box center [695, 341] width 87 height 13
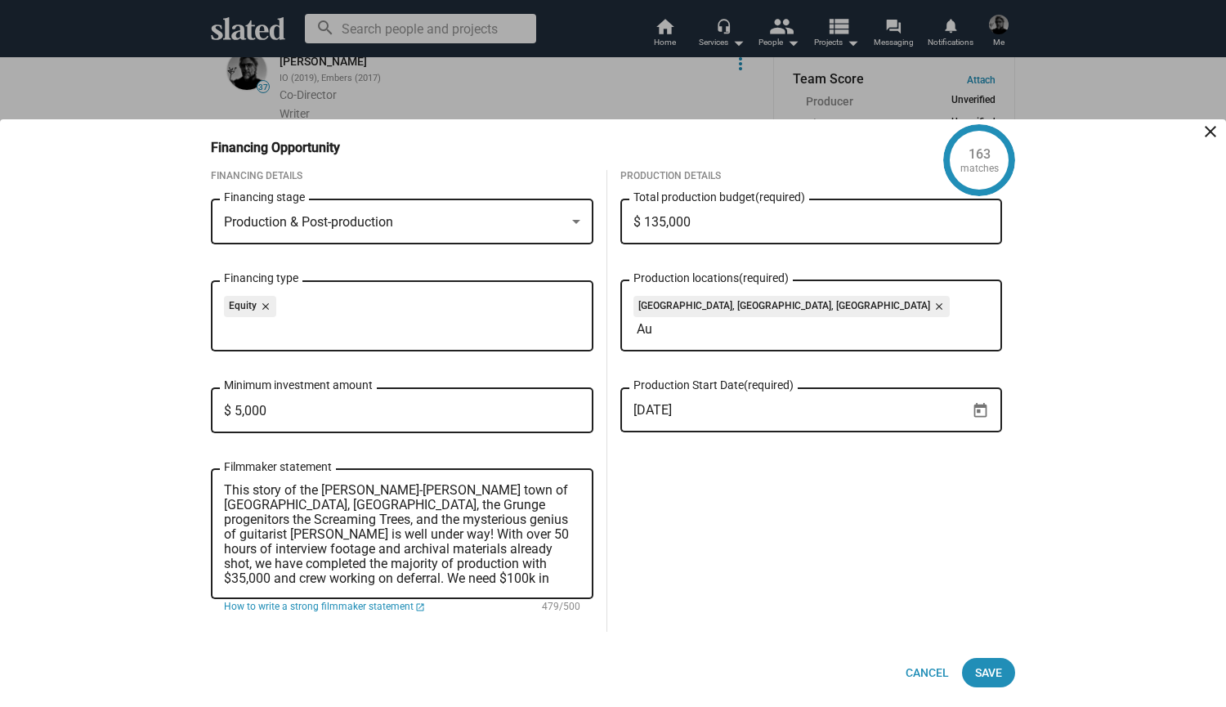
type input "A"
type input "S"
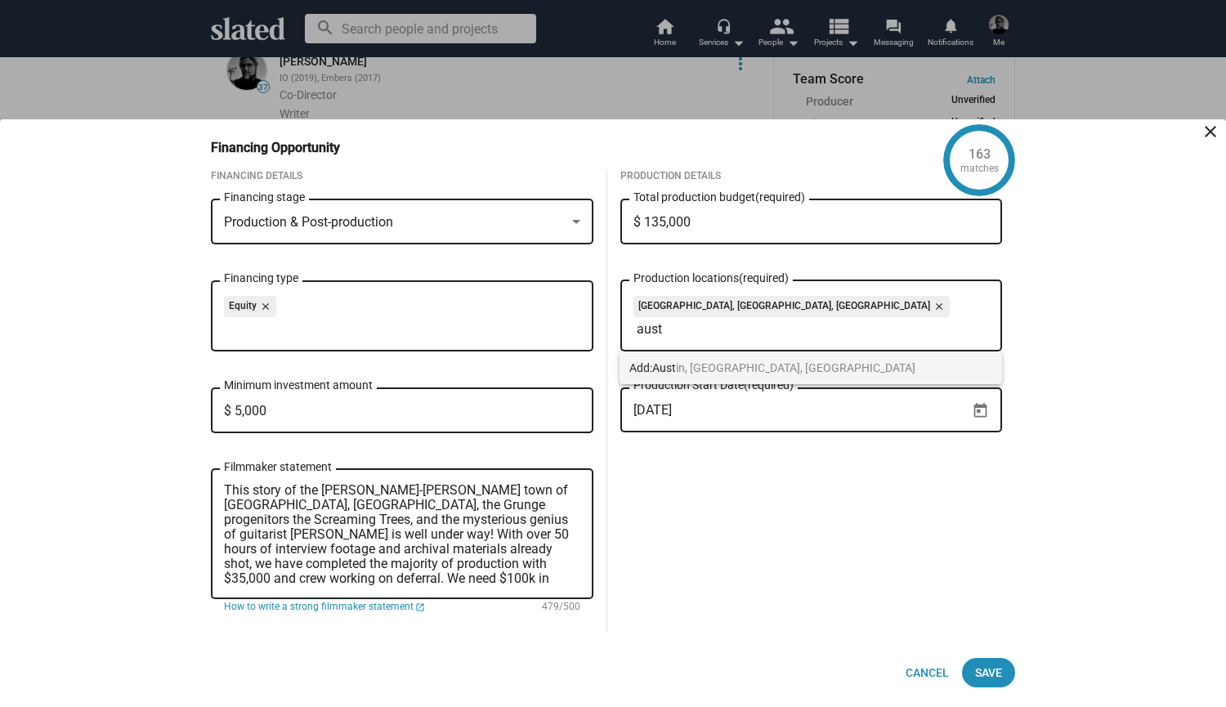
type input "aust"
click at [676, 369] on span "Aust" at bounding box center [664, 367] width 24 height 13
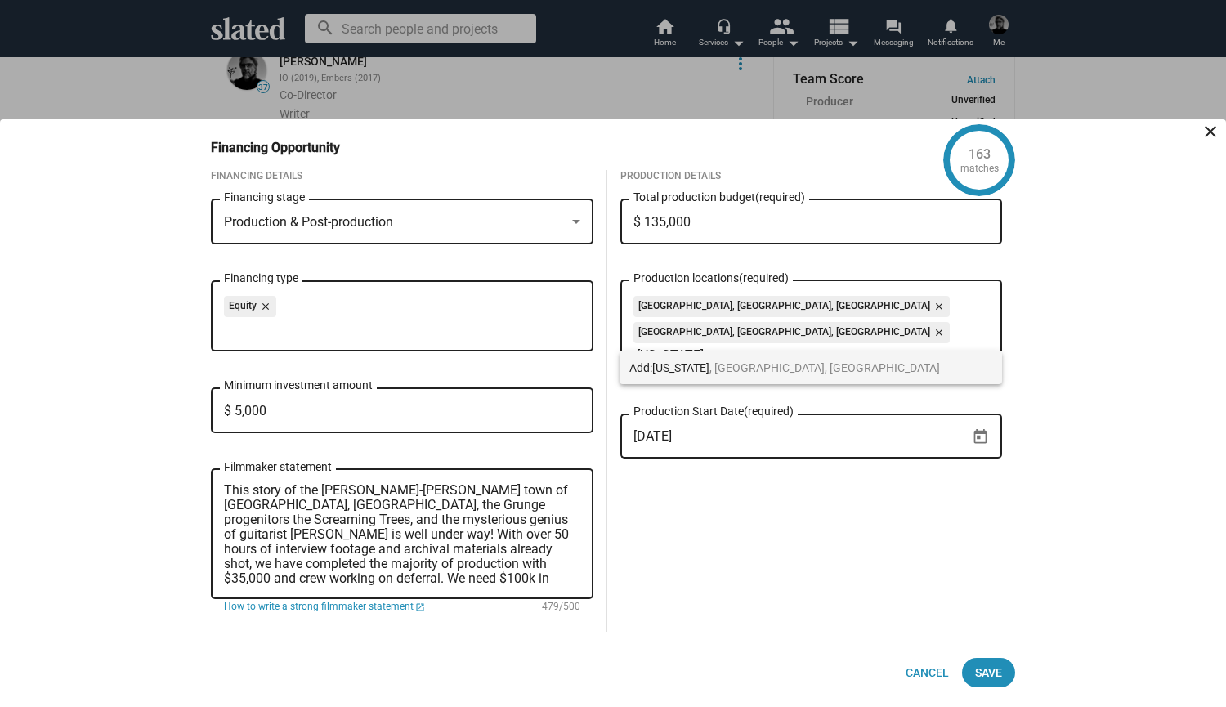
type input "new york"
click at [676, 366] on span "New York" at bounding box center [680, 367] width 57 height 13
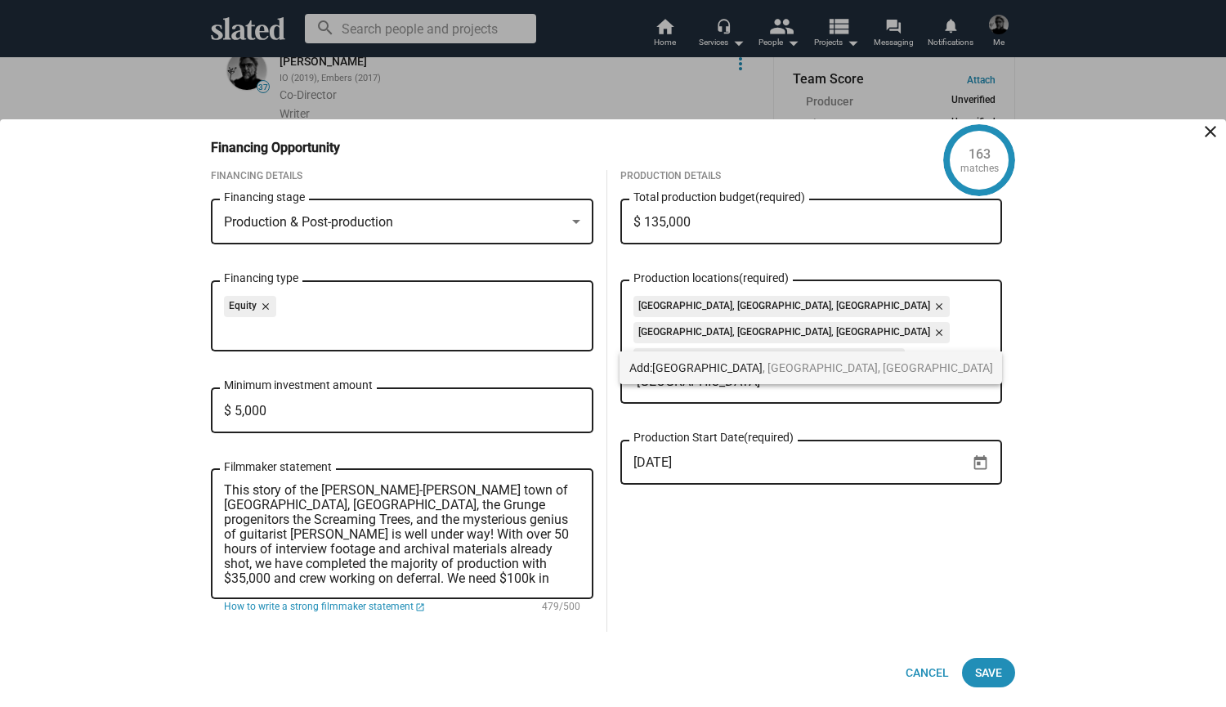
type input "Seattle"
click at [696, 369] on span "Seattle , WA, USA" at bounding box center [822, 367] width 341 height 13
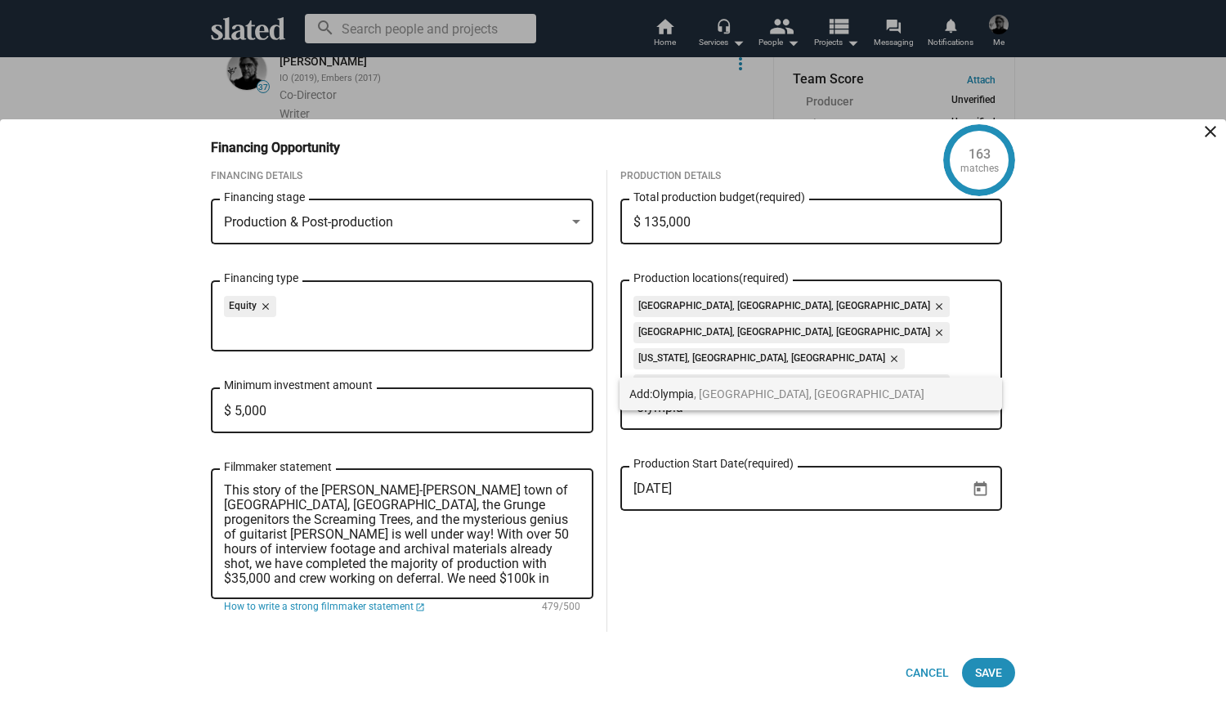
type input "olympia"
click at [667, 383] on span "Add: Olympia , WA, USA" at bounding box center [810, 394] width 363 height 33
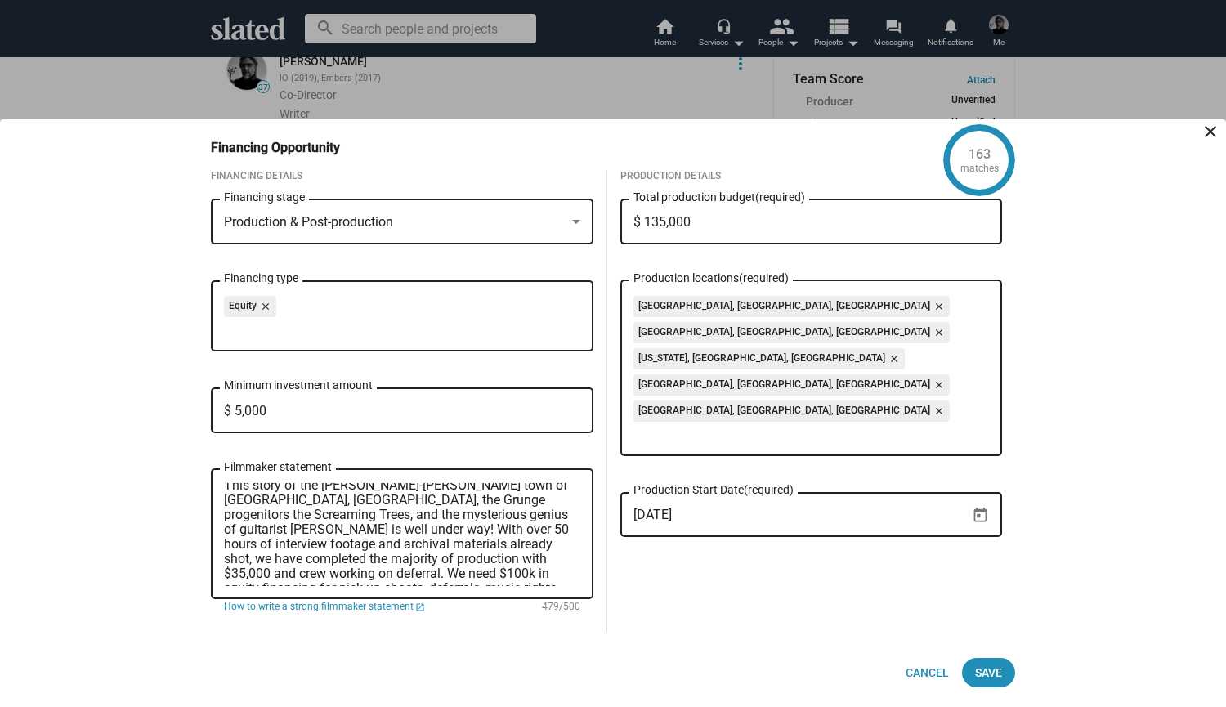
scroll to position [0, 0]
click at [574, 504] on textarea "This story of the David Lynch-ian town of Ellensburg, WA, the Grunge progenitor…" at bounding box center [402, 534] width 356 height 103
click at [226, 519] on textarea "This story of the David Lynch-ian town of Ellensburg, WA, the Grunge progenitor…" at bounding box center [402, 534] width 356 height 103
type textarea "This story of the [PERSON_NAME]-[PERSON_NAME] town of [GEOGRAPHIC_DATA], [GEOGR…"
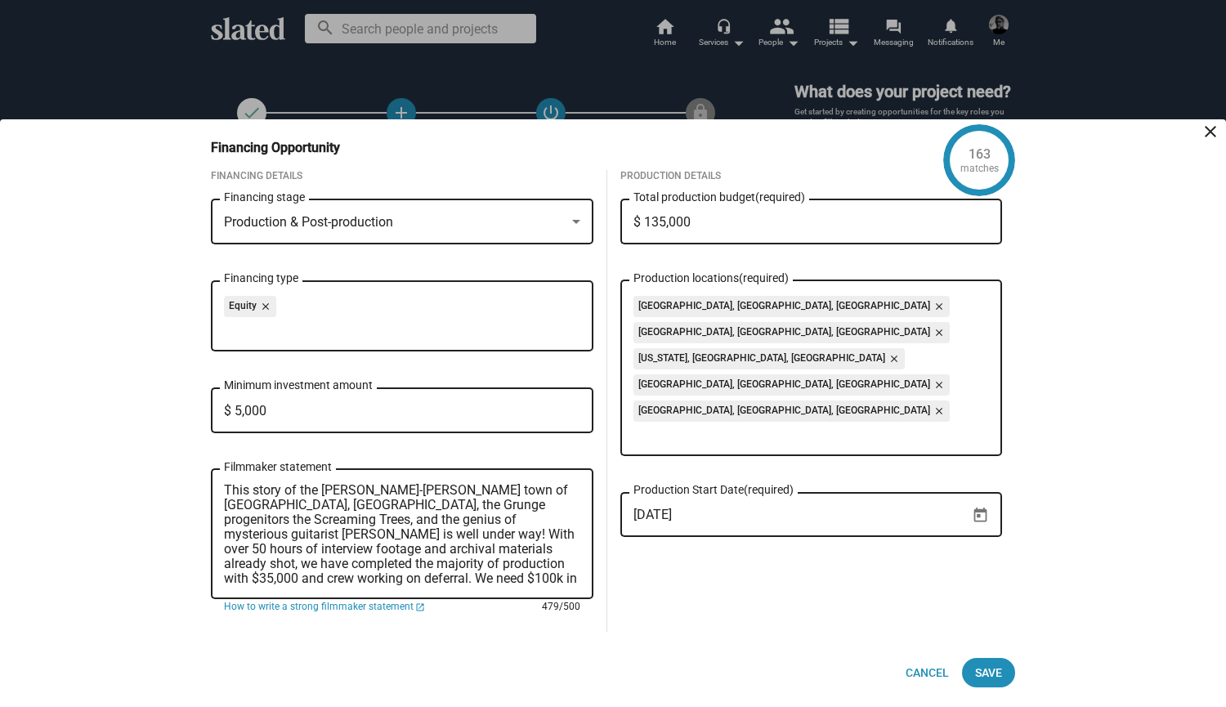
scroll to position [29, 0]
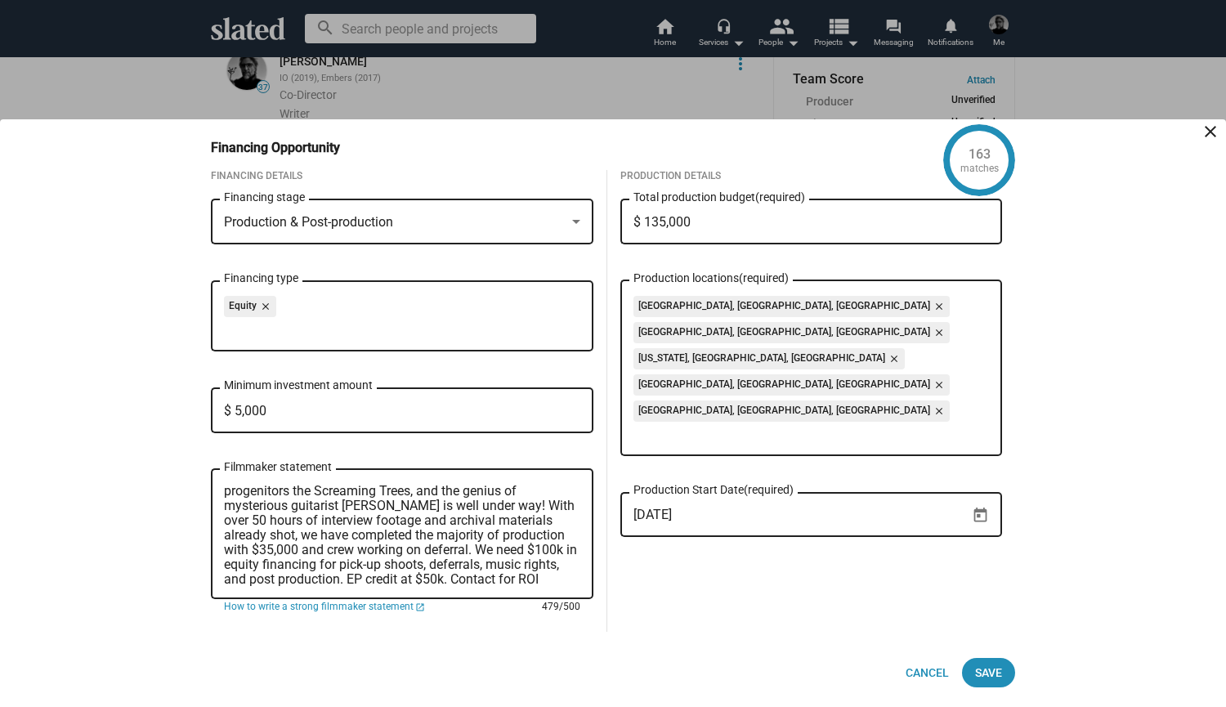
click at [297, 578] on textarea "This story of the [PERSON_NAME]-[PERSON_NAME] town of [GEOGRAPHIC_DATA], [GEOGR…" at bounding box center [402, 534] width 356 height 103
click at [357, 492] on textarea "This story of the [PERSON_NAME]-[PERSON_NAME] town of [GEOGRAPHIC_DATA], [GEOGR…" at bounding box center [402, 534] width 356 height 103
click at [511, 492] on textarea "This story of the [PERSON_NAME]-[PERSON_NAME] of [GEOGRAPHIC_DATA], [GEOGRAPHIC…" at bounding box center [402, 534] width 356 height 103
click at [524, 535] on textarea "This story of the [PERSON_NAME]-[PERSON_NAME] town of [GEOGRAPHIC_DATA], the Gr…" at bounding box center [402, 534] width 356 height 103
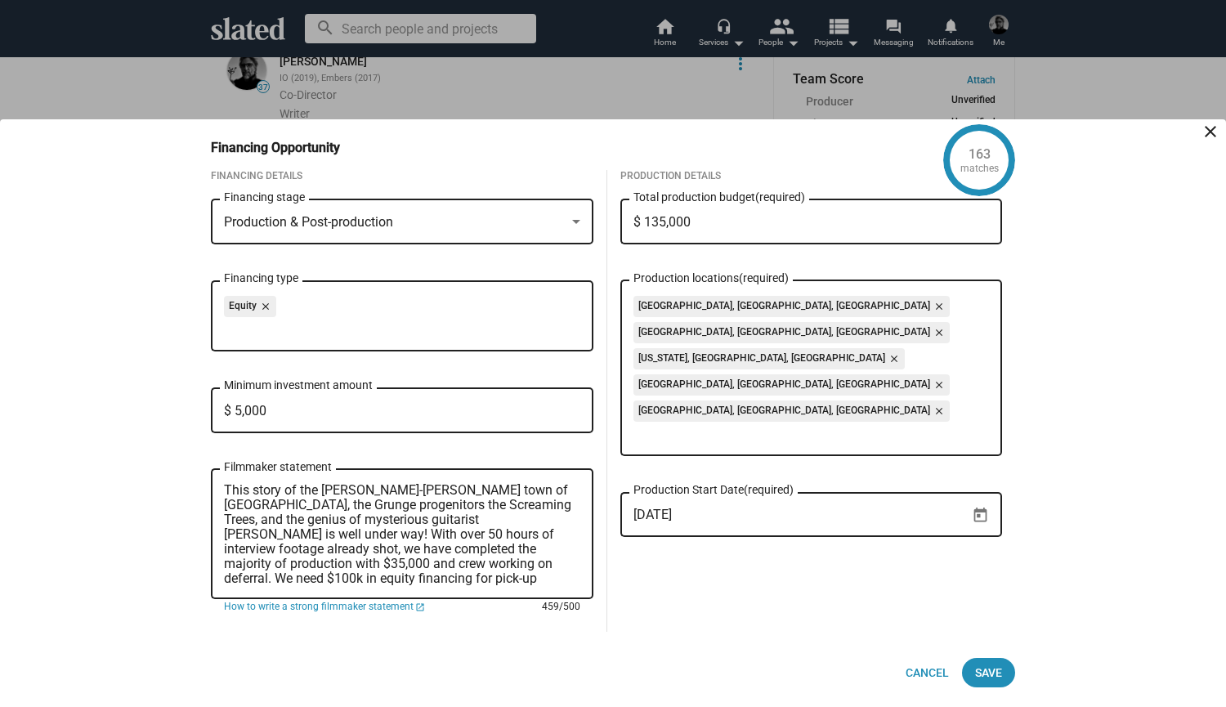
click at [350, 533] on textarea "This story of the [PERSON_NAME]-[PERSON_NAME] town of [GEOGRAPHIC_DATA], the Gr…" at bounding box center [402, 534] width 356 height 103
click at [546, 549] on textarea "This story of the [PERSON_NAME]-[PERSON_NAME] town of [GEOGRAPHIC_DATA], the Gr…" at bounding box center [402, 534] width 356 height 103
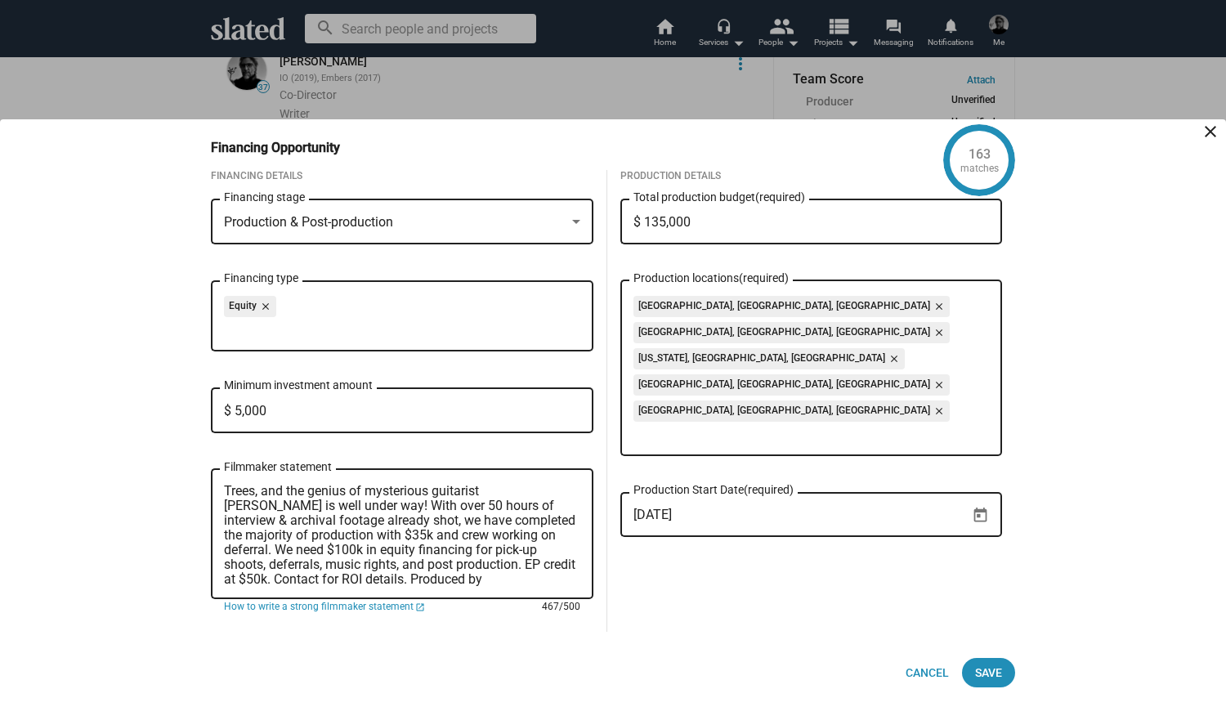
click at [286, 566] on textarea "This story of the [PERSON_NAME]-[PERSON_NAME] town of [GEOGRAPHIC_DATA], the Gr…" at bounding box center [402, 534] width 356 height 103
type textarea "This story of the Lynch-ian town of Ellensburg, the Grunge progenitors the Scre…"
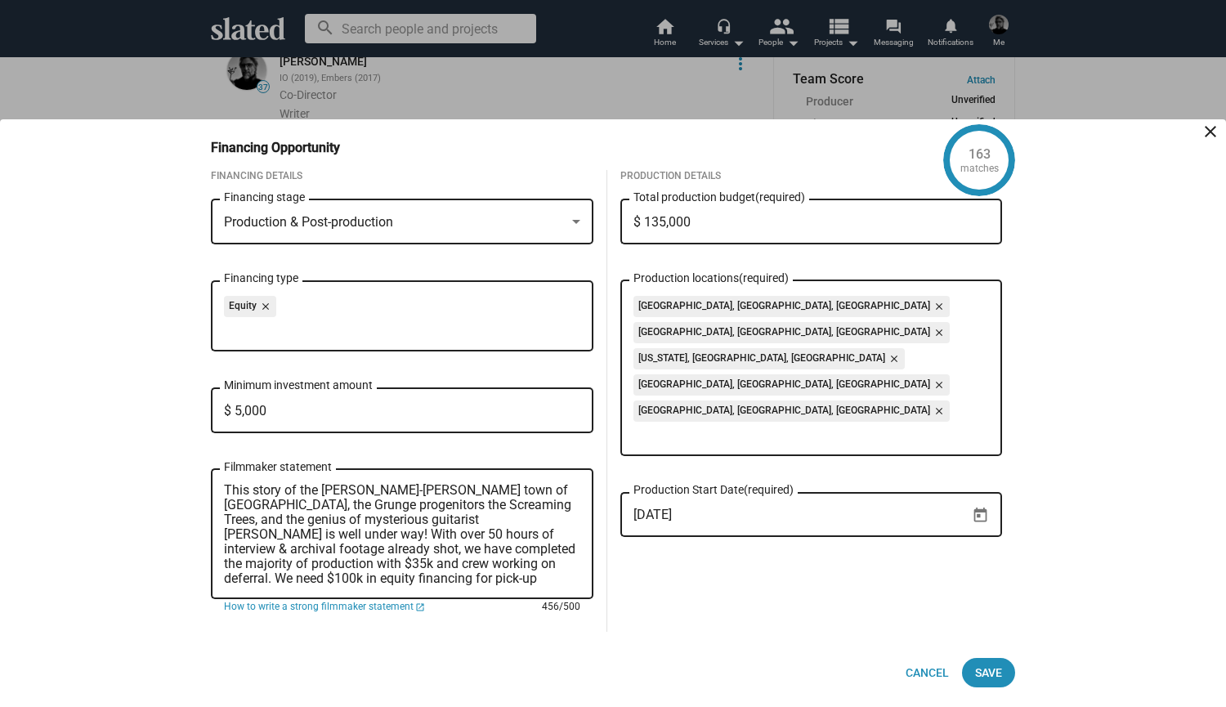
scroll to position [15, 0]
click at [490, 577] on textarea "This story of the Lynch-ian town of Ellensburg, the Grunge progenitors the Scre…" at bounding box center [402, 534] width 356 height 103
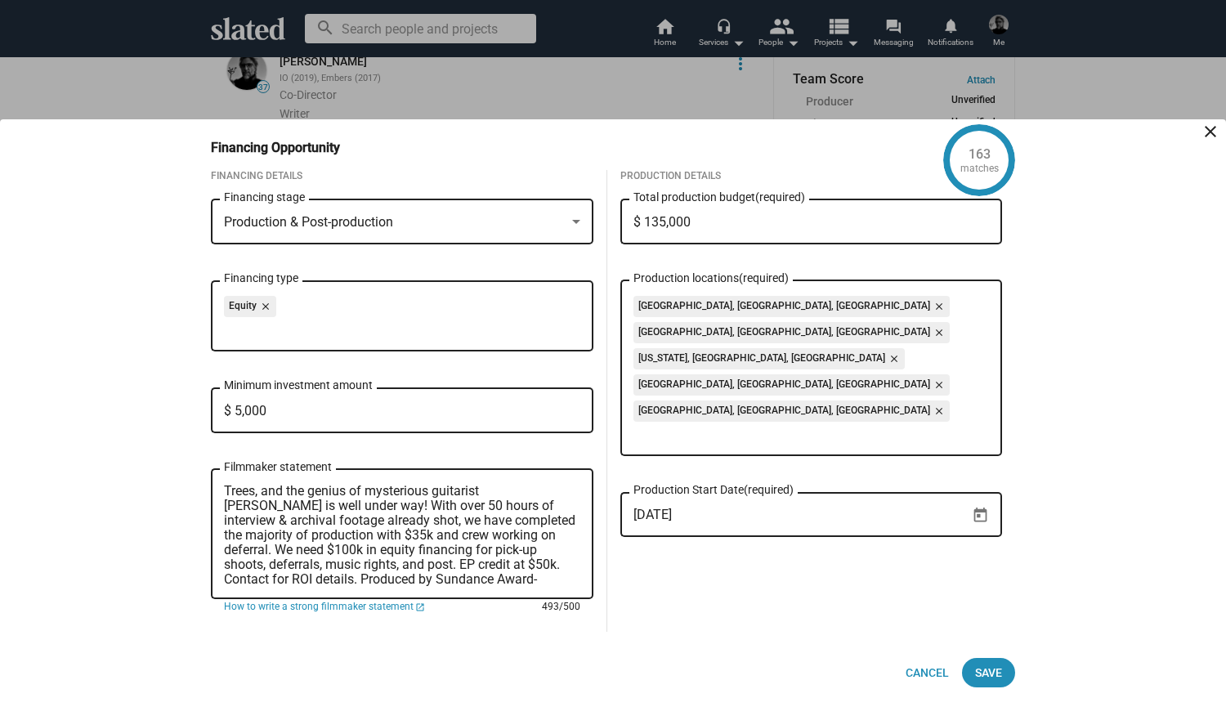
click at [543, 565] on textarea "This story of the Lynch-ian town of Ellensburg, the Grunge progenitors the Scre…" at bounding box center [402, 534] width 356 height 103
type textarea "This story of the [PERSON_NAME]-[PERSON_NAME] town of [GEOGRAPHIC_DATA], the Gr…"
click at [999, 669] on span "Save" at bounding box center [988, 672] width 27 height 29
checkbox input "true"
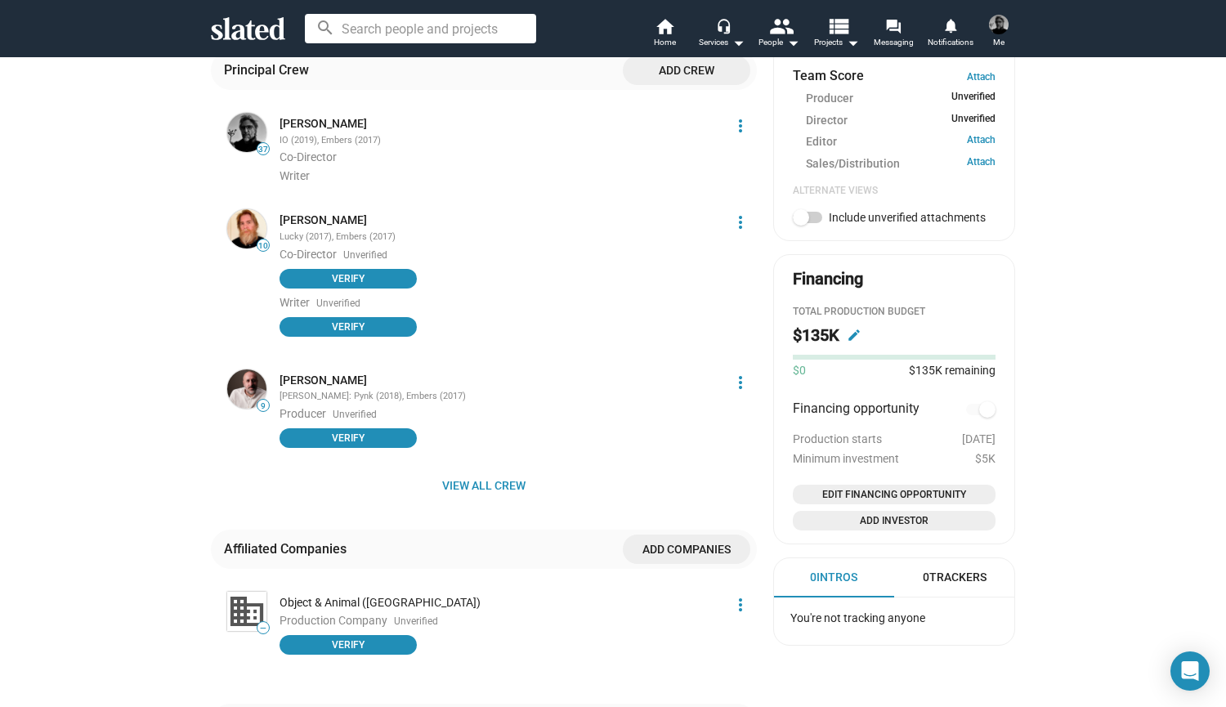
scroll to position [673, 0]
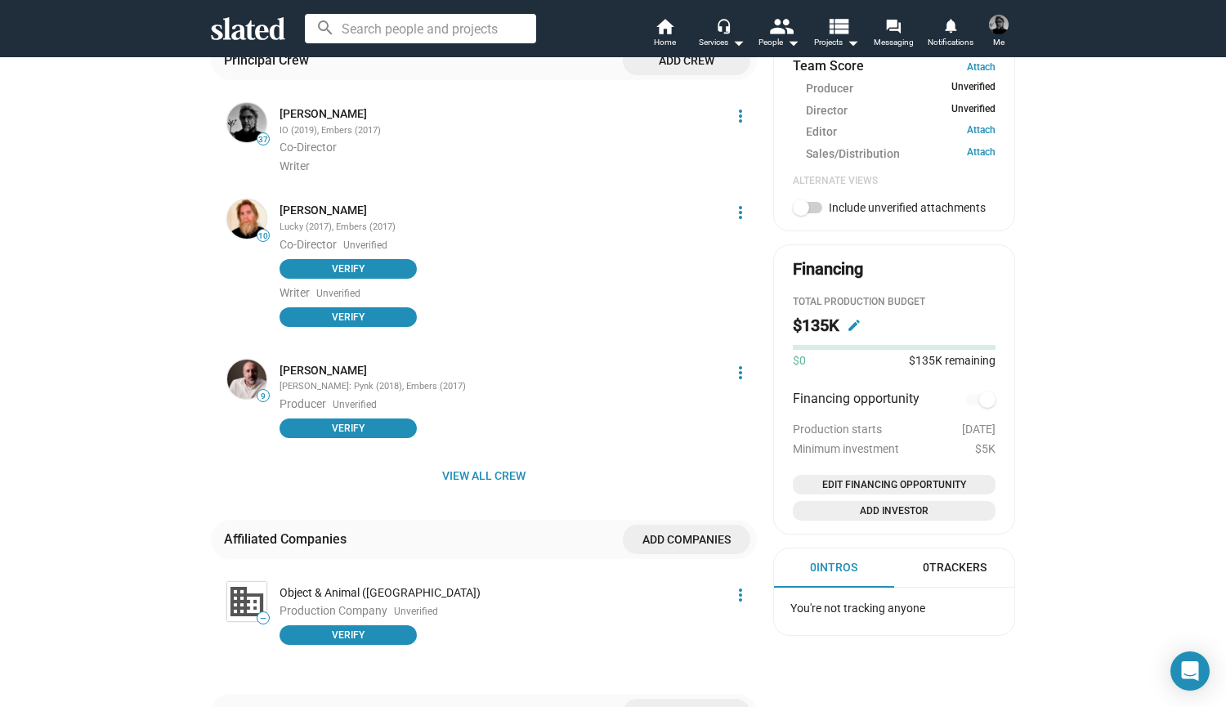
click at [818, 205] on span at bounding box center [807, 207] width 29 height 11
click at [801, 213] on input "Include unverified attachments" at bounding box center [800, 213] width 1 height 1
checkbox input "true"
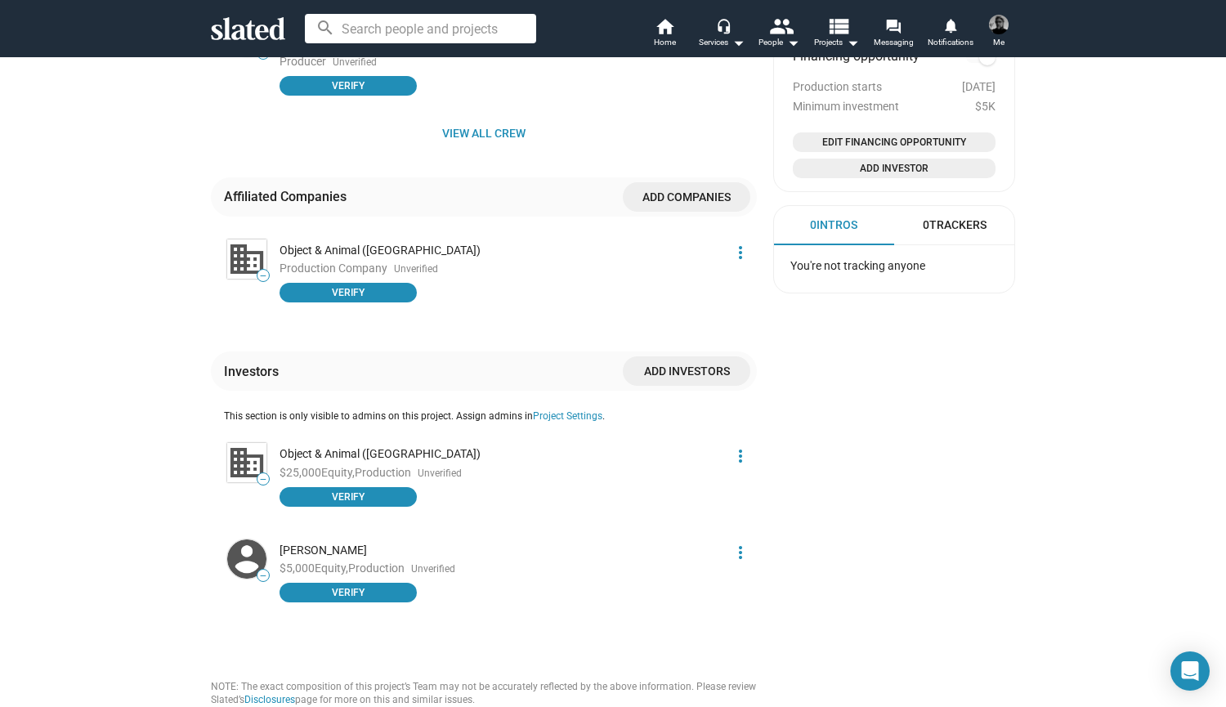
scroll to position [1018, 0]
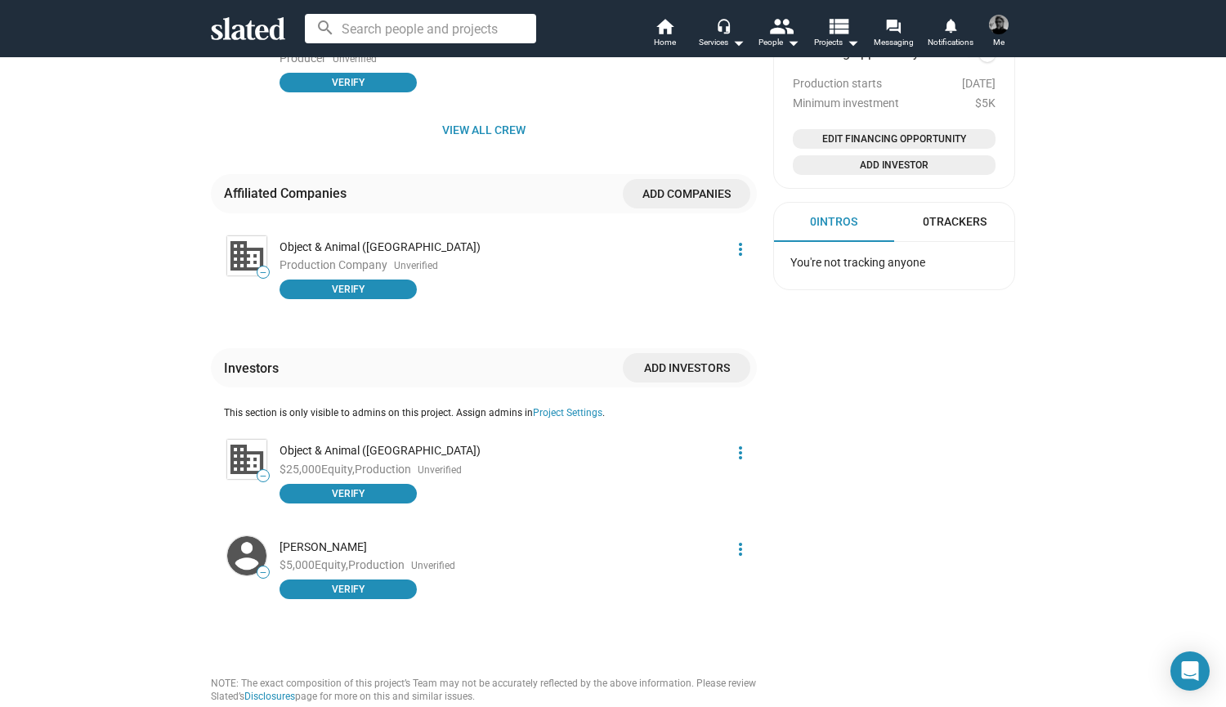
click at [738, 539] on mat-icon "more_vert" at bounding box center [741, 549] width 20 height 20
click at [695, 513] on button "Edit" at bounding box center [711, 516] width 92 height 26
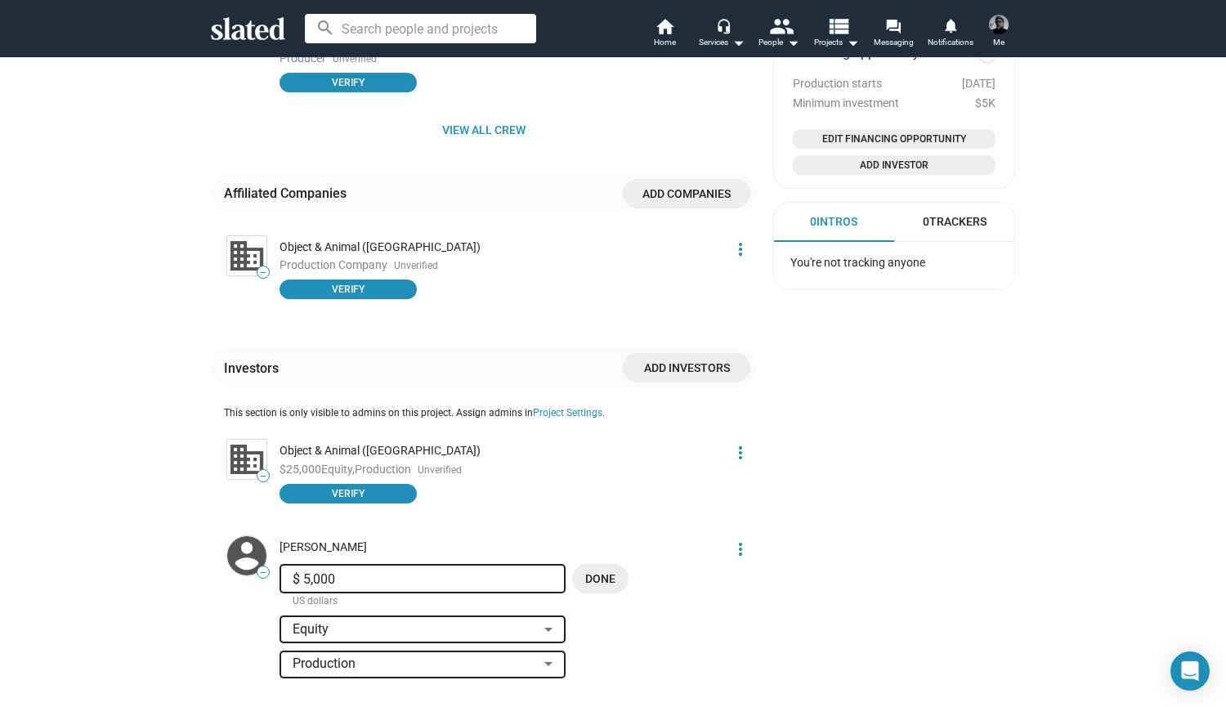
click at [309, 572] on input "$ 5,000" at bounding box center [423, 579] width 260 height 15
type input "$ 10,000"
click at [601, 564] on span "Done" at bounding box center [600, 578] width 30 height 29
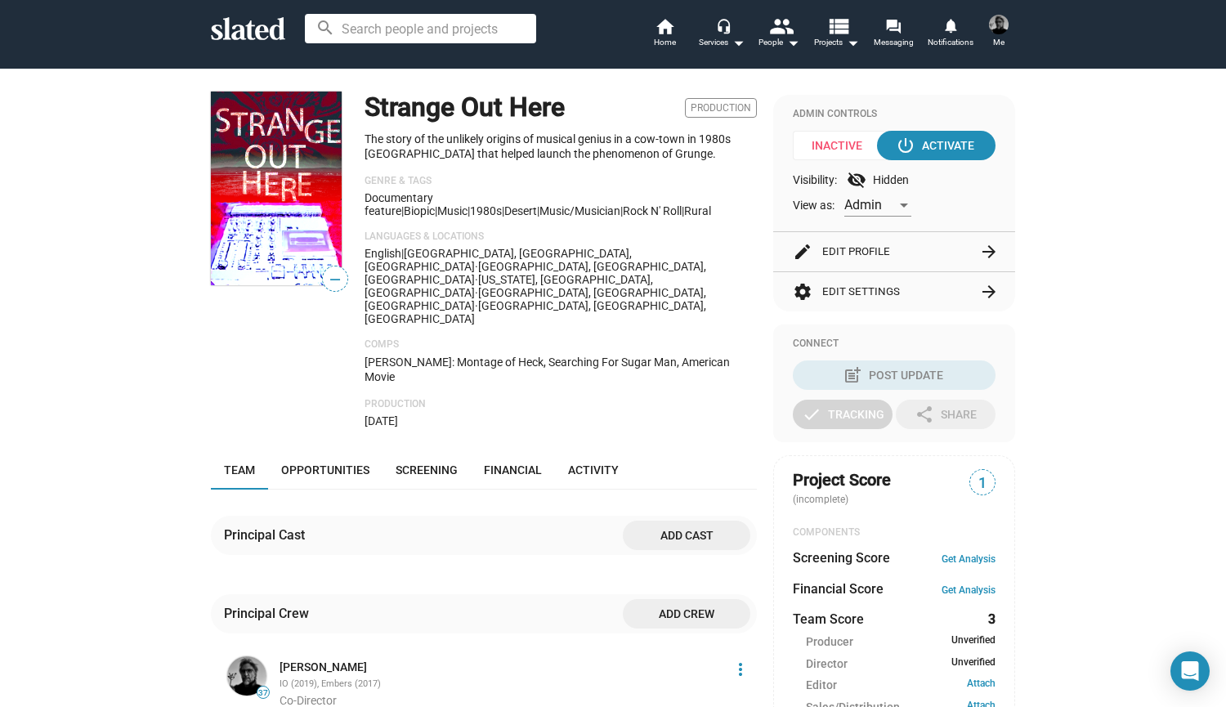
scroll to position [135, 0]
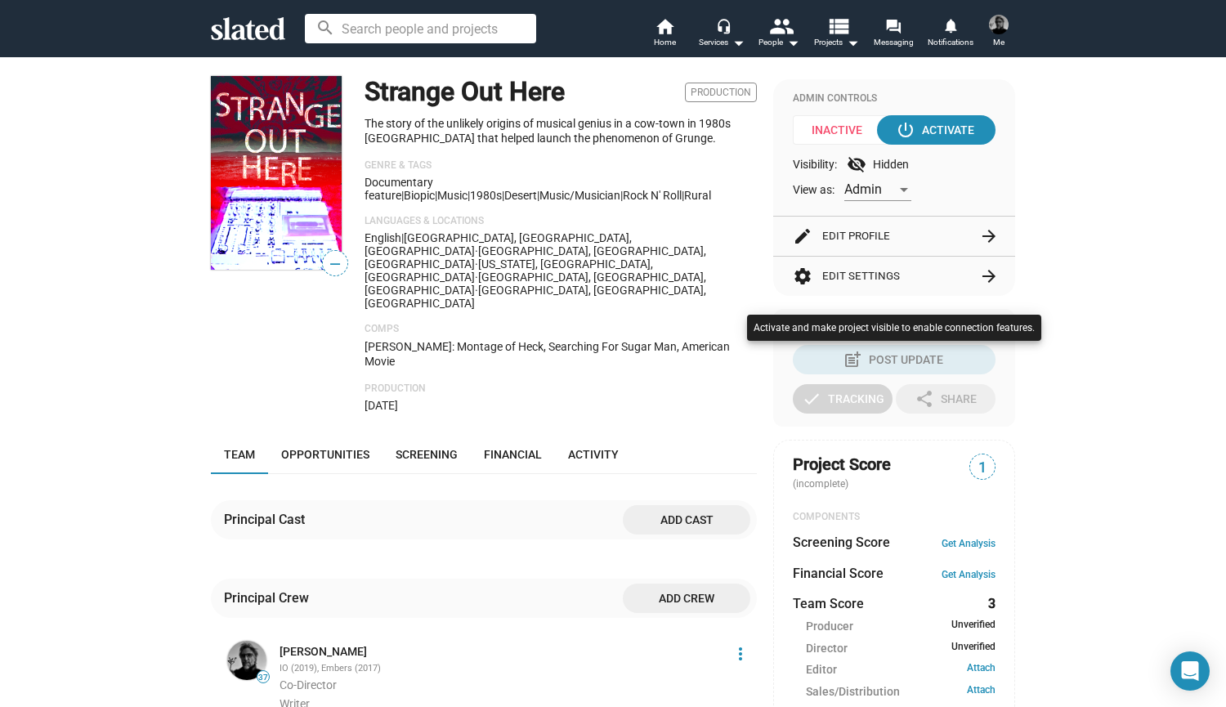
click at [833, 234] on div at bounding box center [613, 353] width 1226 height 707
click at [805, 239] on mat-icon "edit" at bounding box center [803, 236] width 20 height 20
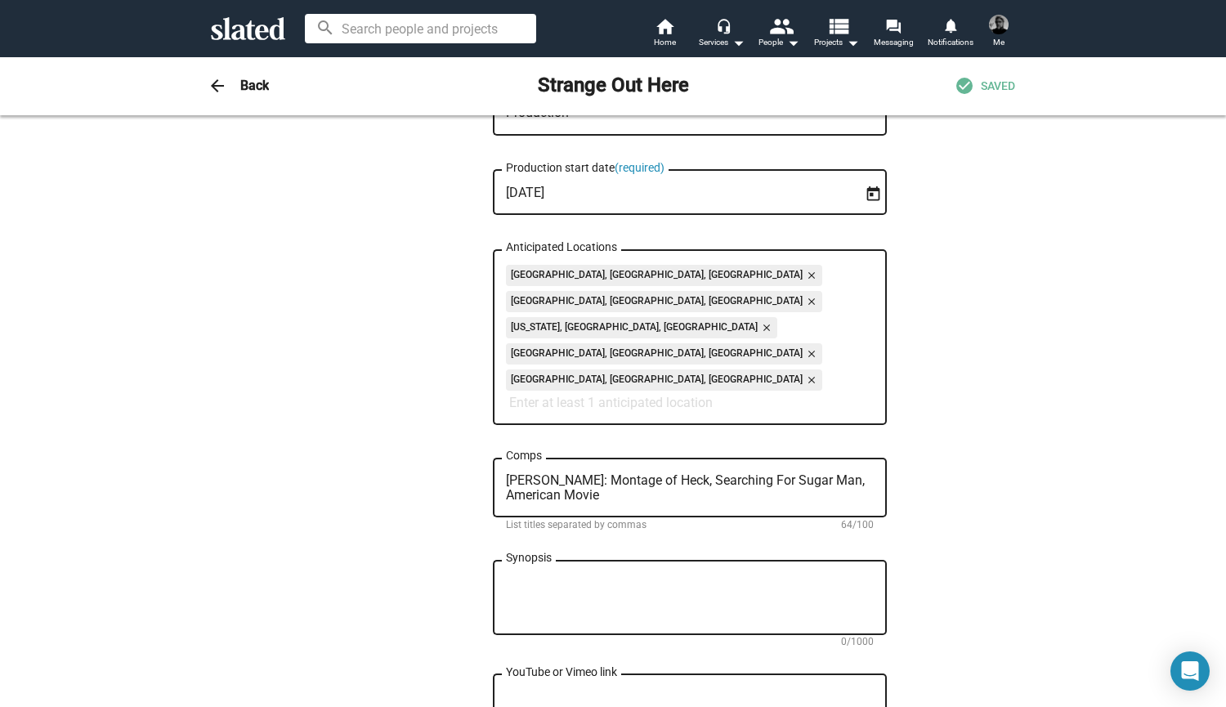
scroll to position [634, 0]
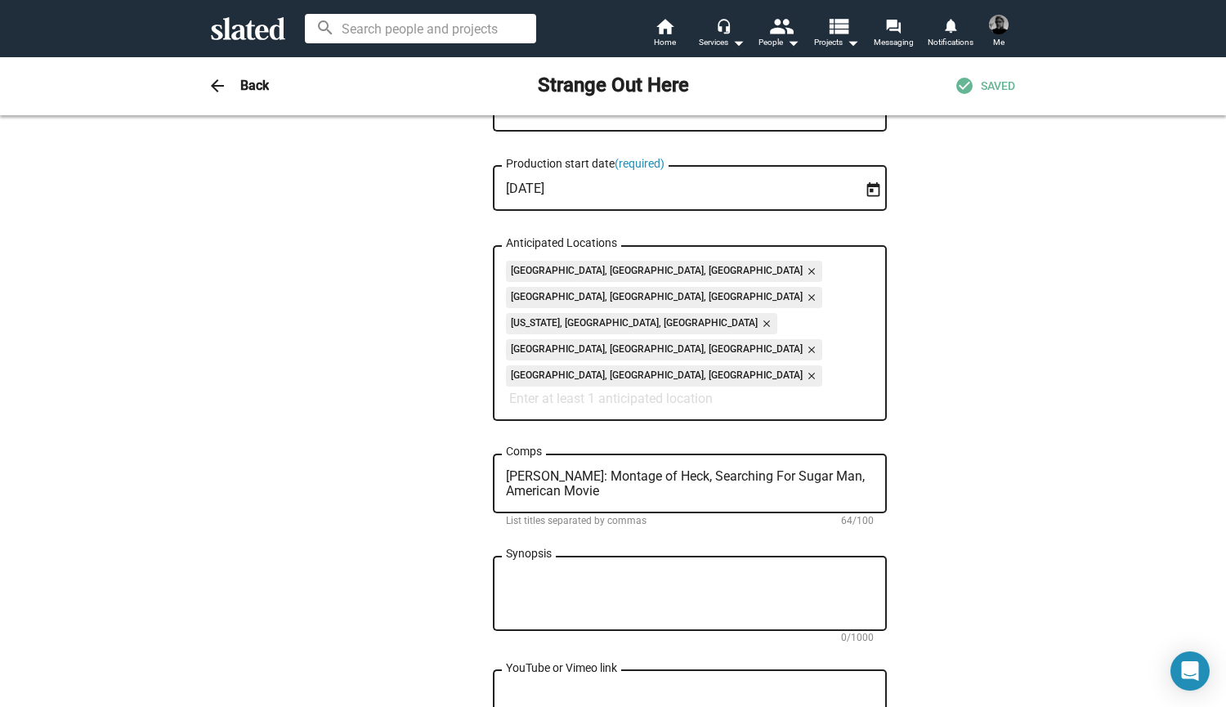
click at [570, 572] on textarea "Synopsis" at bounding box center [690, 594] width 368 height 44
type textarea "A [PERSON_NAME]-[PERSON_NAME] story or"
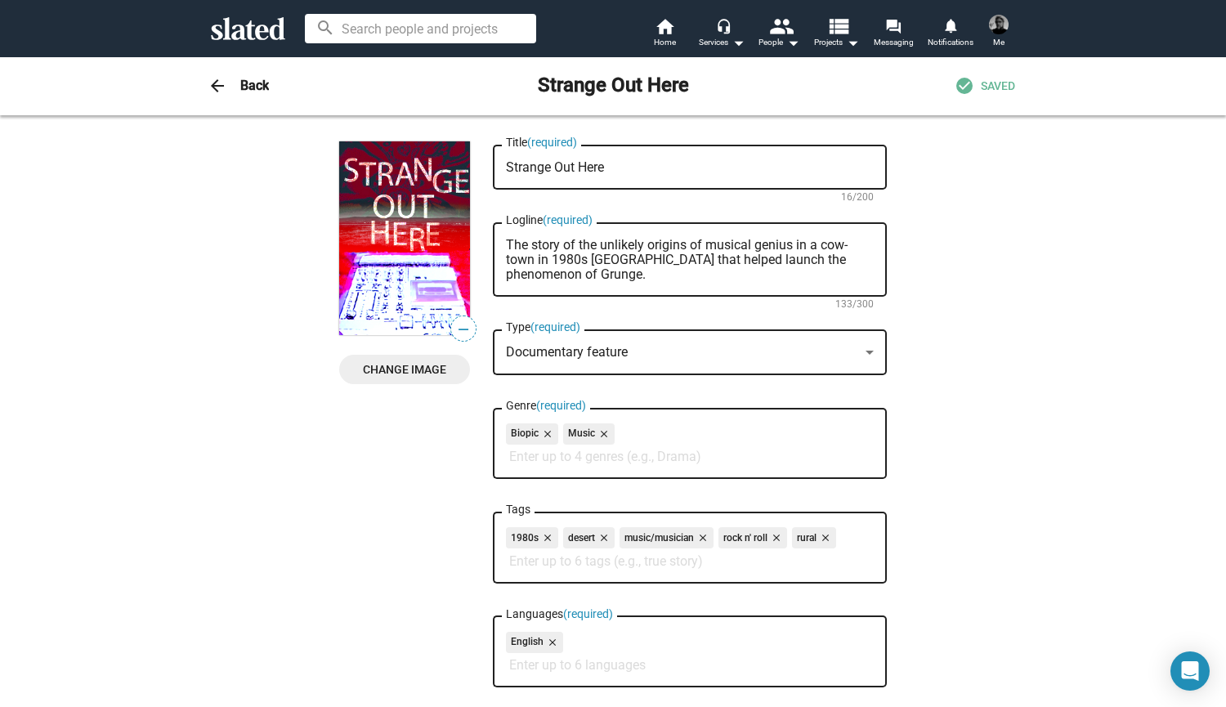
scroll to position [634, 0]
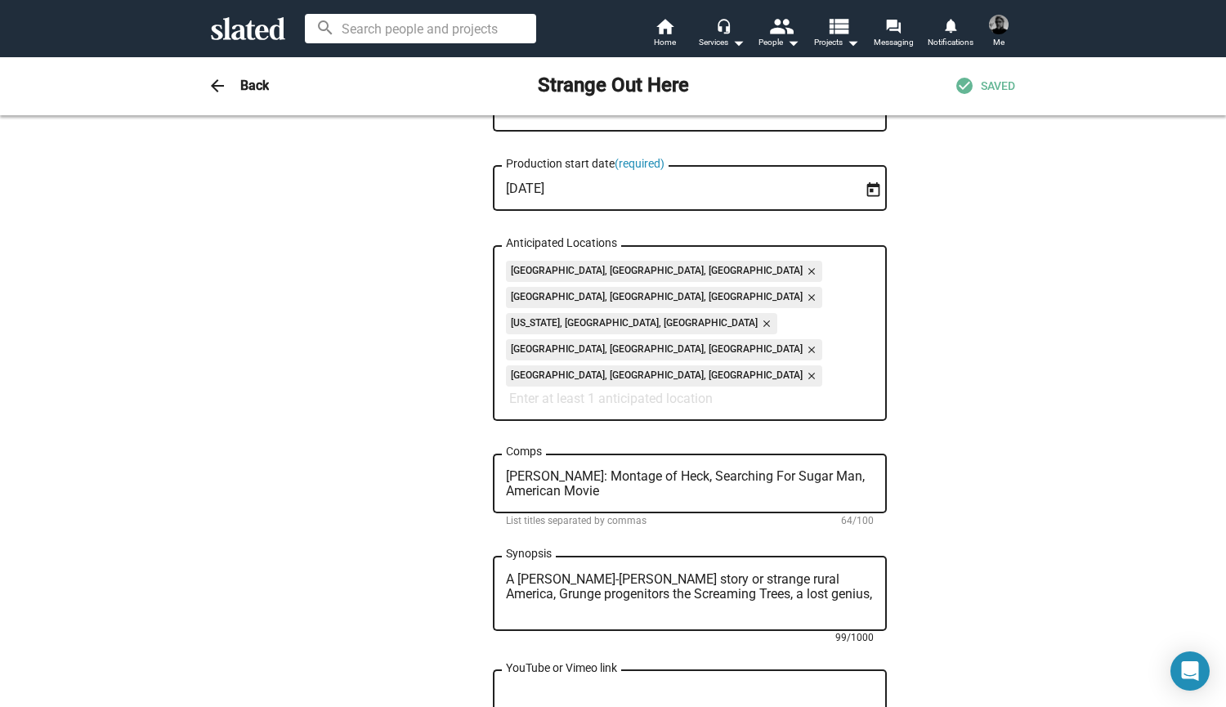
click at [620, 572] on textarea "A [PERSON_NAME]-[PERSON_NAME] story or strange rural America, Grunge progenitor…" at bounding box center [690, 594] width 368 height 44
click at [717, 572] on textarea "A [PERSON_NAME]-[PERSON_NAME] story of strange rural America, Grunge progenitor…" at bounding box center [690, 594] width 368 height 44
click at [667, 572] on textarea "A [PERSON_NAME]-[PERSON_NAME] story of strange rural America, Grunge progenitor…" at bounding box center [690, 594] width 368 height 44
click at [623, 572] on textarea "A [PERSON_NAME]-[PERSON_NAME] story of odd rural America, Grunge progenitors th…" at bounding box center [690, 594] width 368 height 44
type textarea "A [PERSON_NAME]-[PERSON_NAME] story of odd rural America, Grunge progenitors th…"
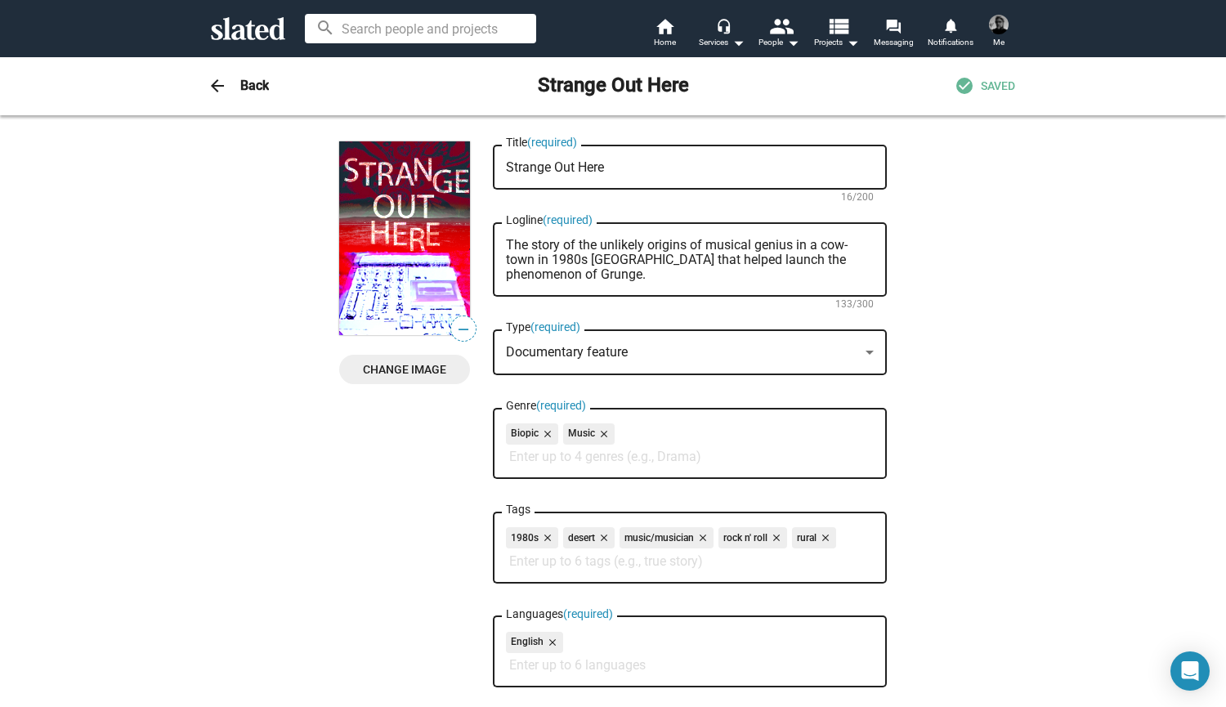
scroll to position [634, 0]
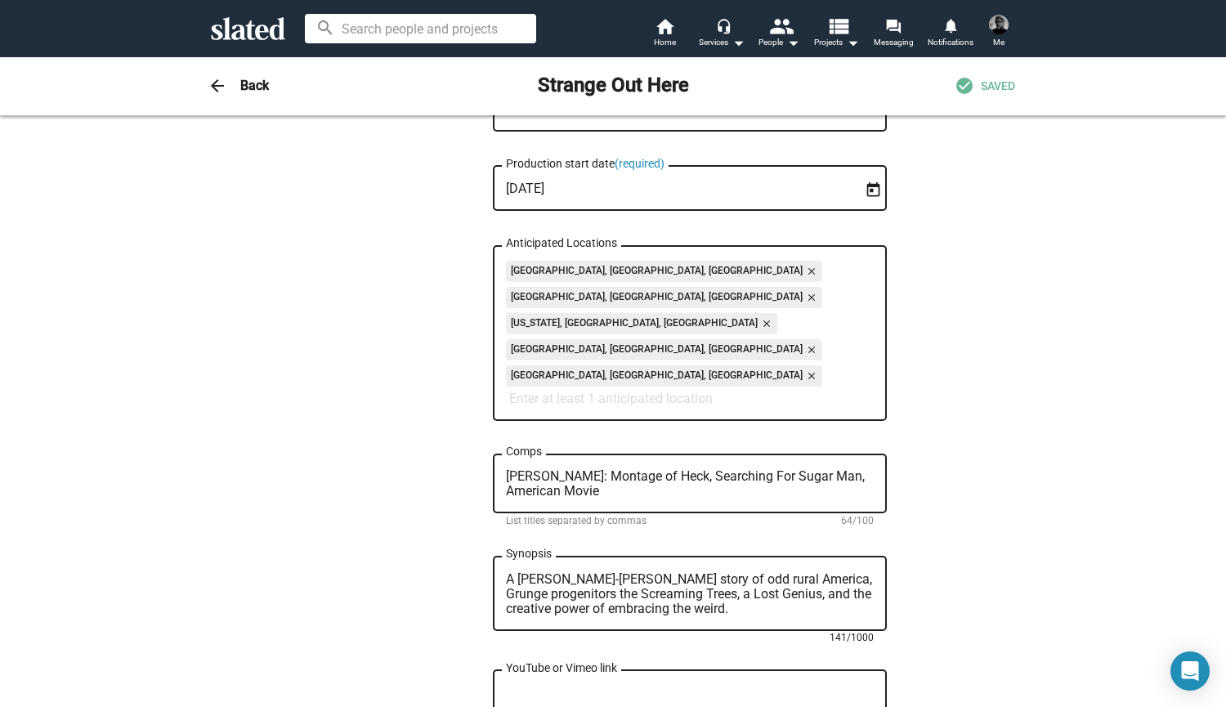
click at [664, 572] on textarea "A [PERSON_NAME]-[PERSON_NAME] story of odd rural America, Grunge progenitors th…" at bounding box center [690, 594] width 368 height 44
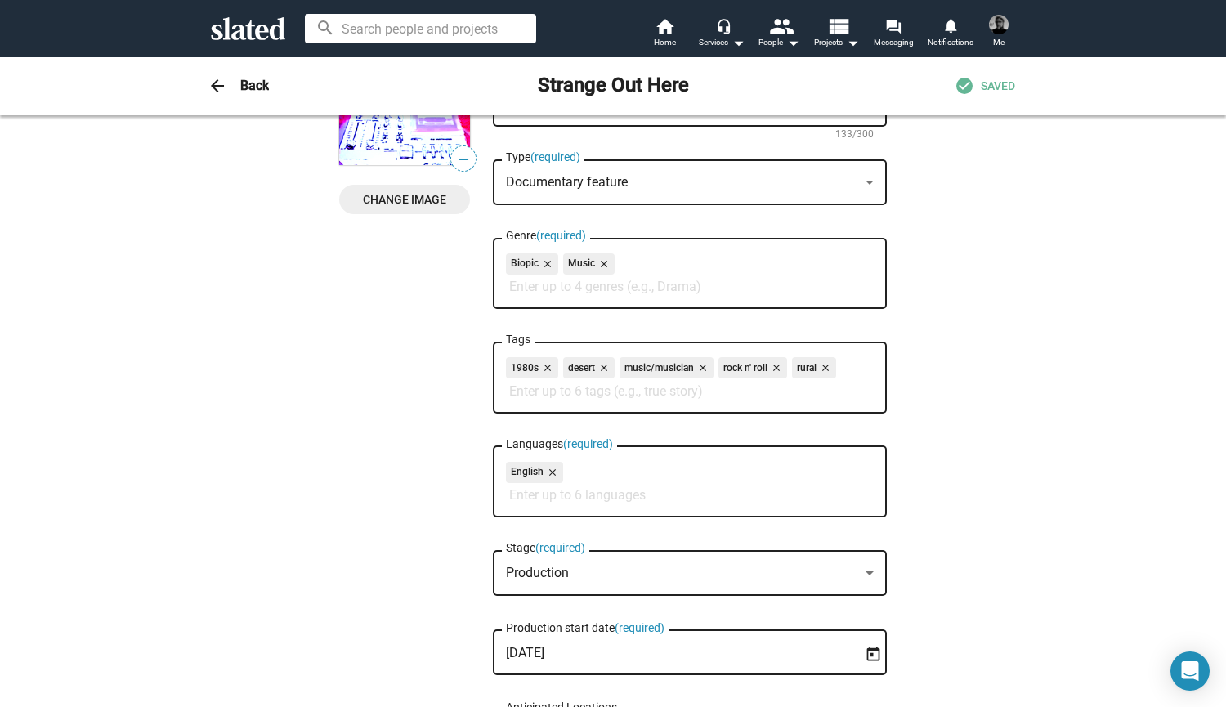
scroll to position [0, 0]
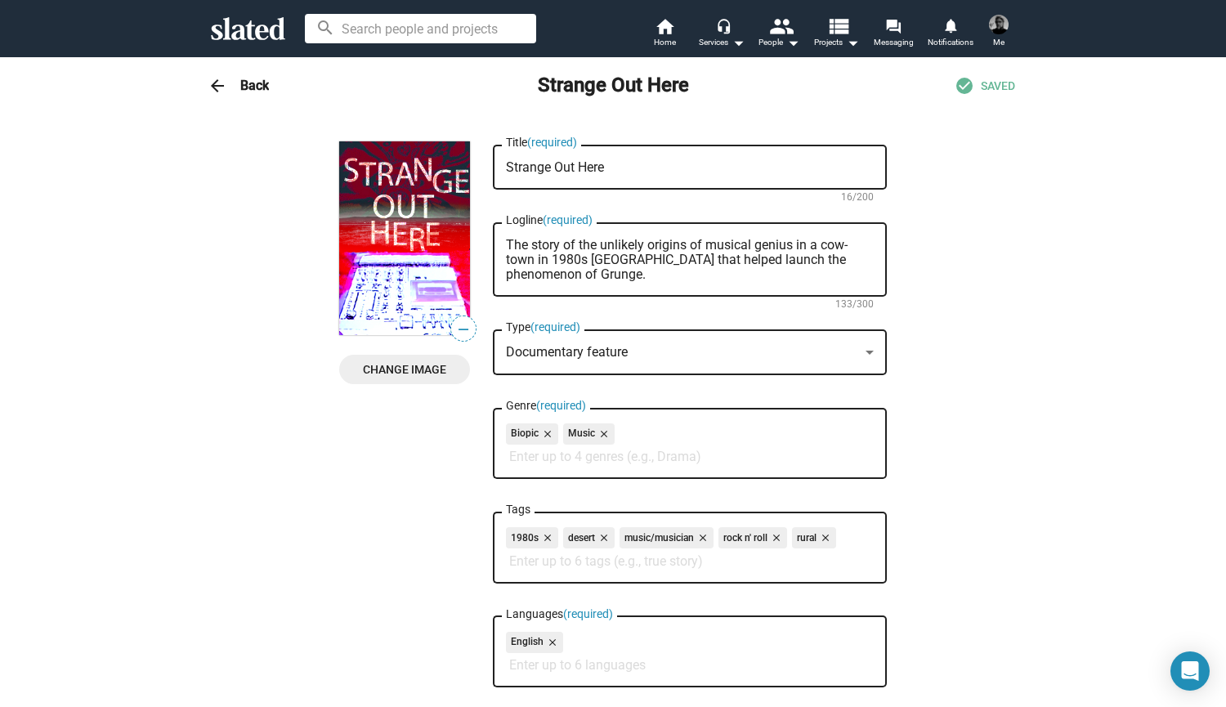
type textarea "A [PERSON_NAME]-[PERSON_NAME] story of odd rural America, Grunge progenitors th…"
click at [250, 87] on h3 "Back" at bounding box center [254, 85] width 29 height 17
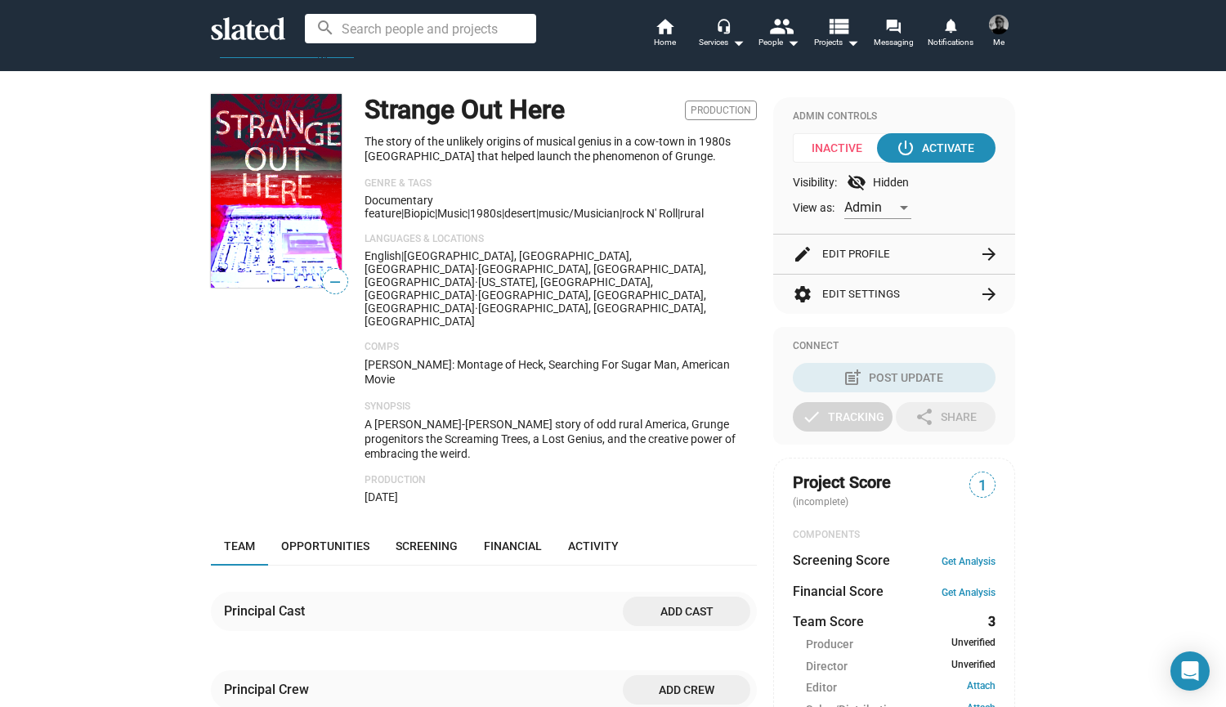
scroll to position [118, 0]
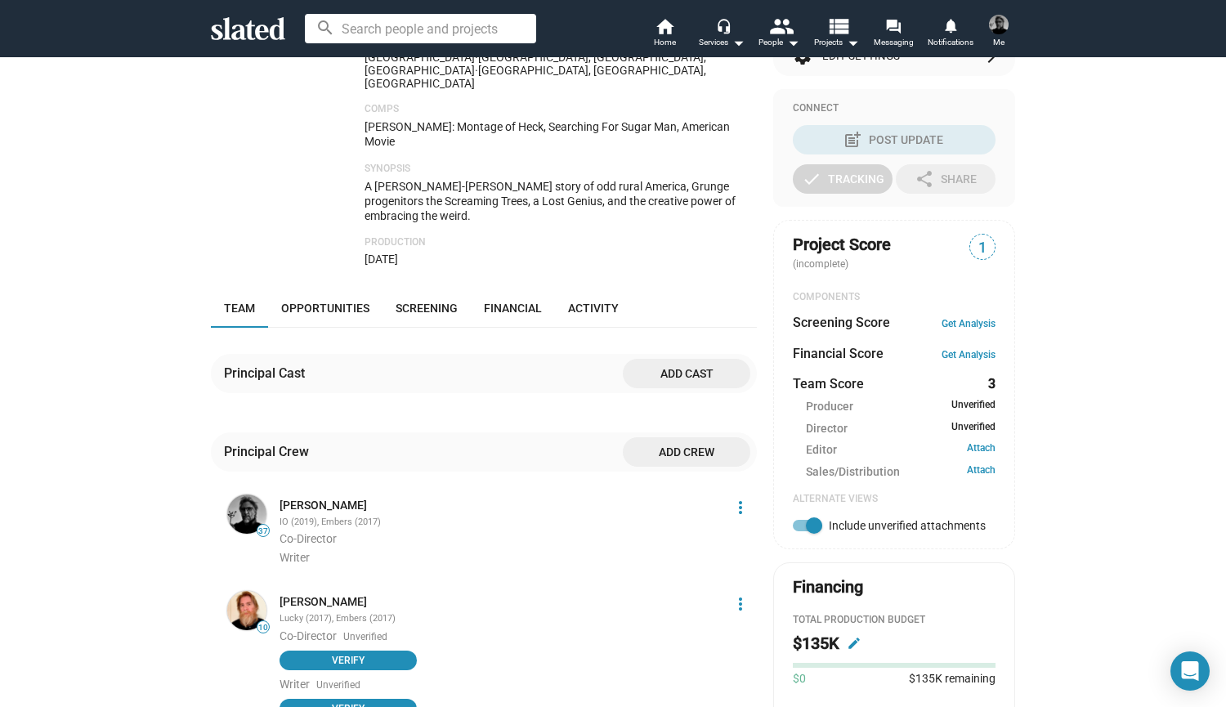
scroll to position [352, 0]
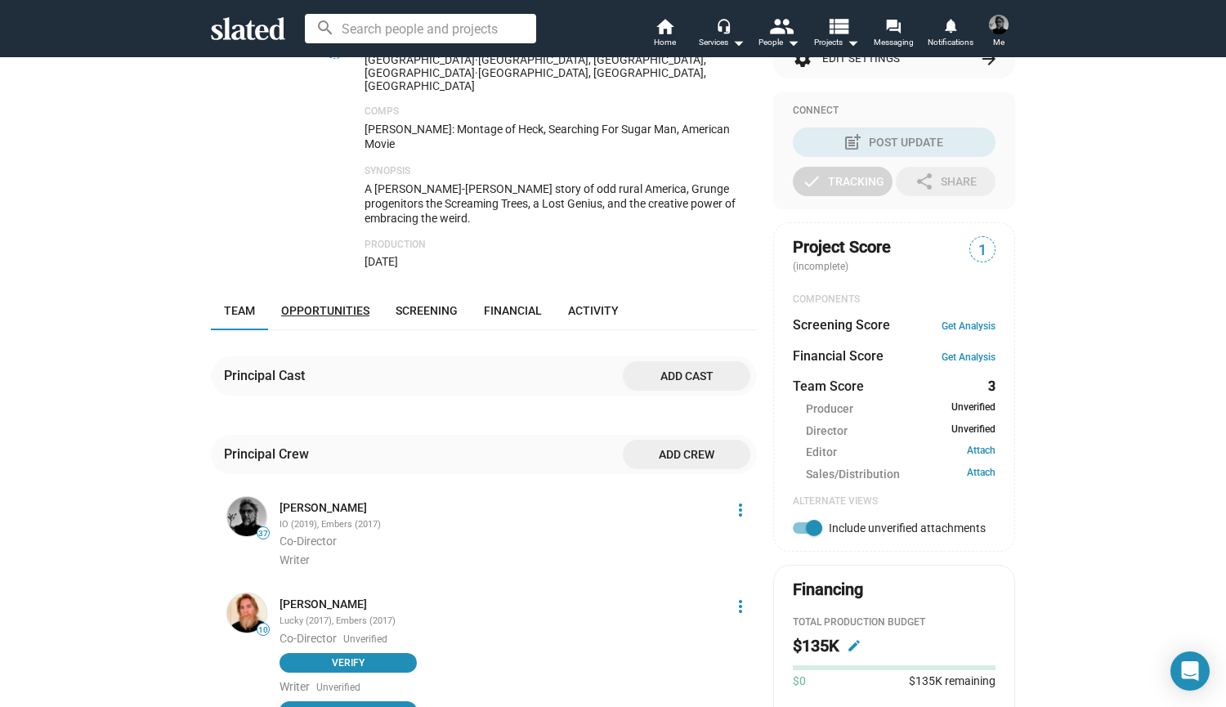
click at [324, 304] on span "Opportunities" at bounding box center [325, 310] width 88 height 13
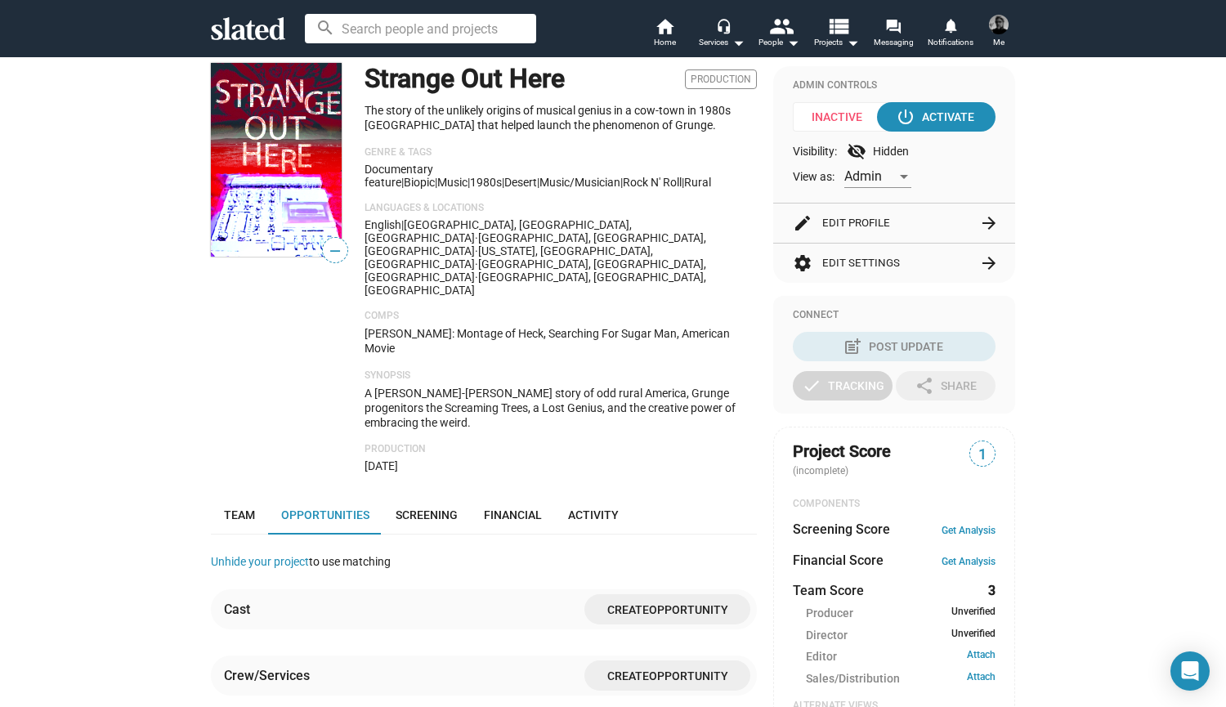
scroll to position [42, 0]
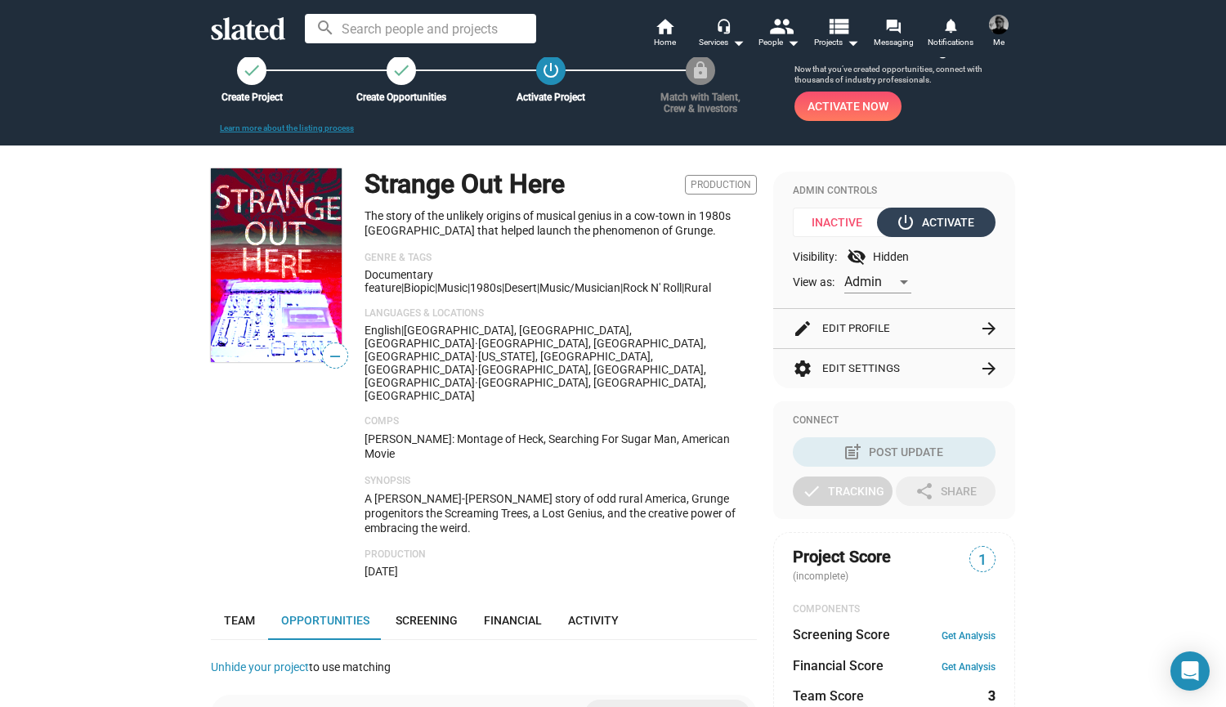
click at [941, 224] on div "power_settings_new Activate" at bounding box center [936, 222] width 75 height 29
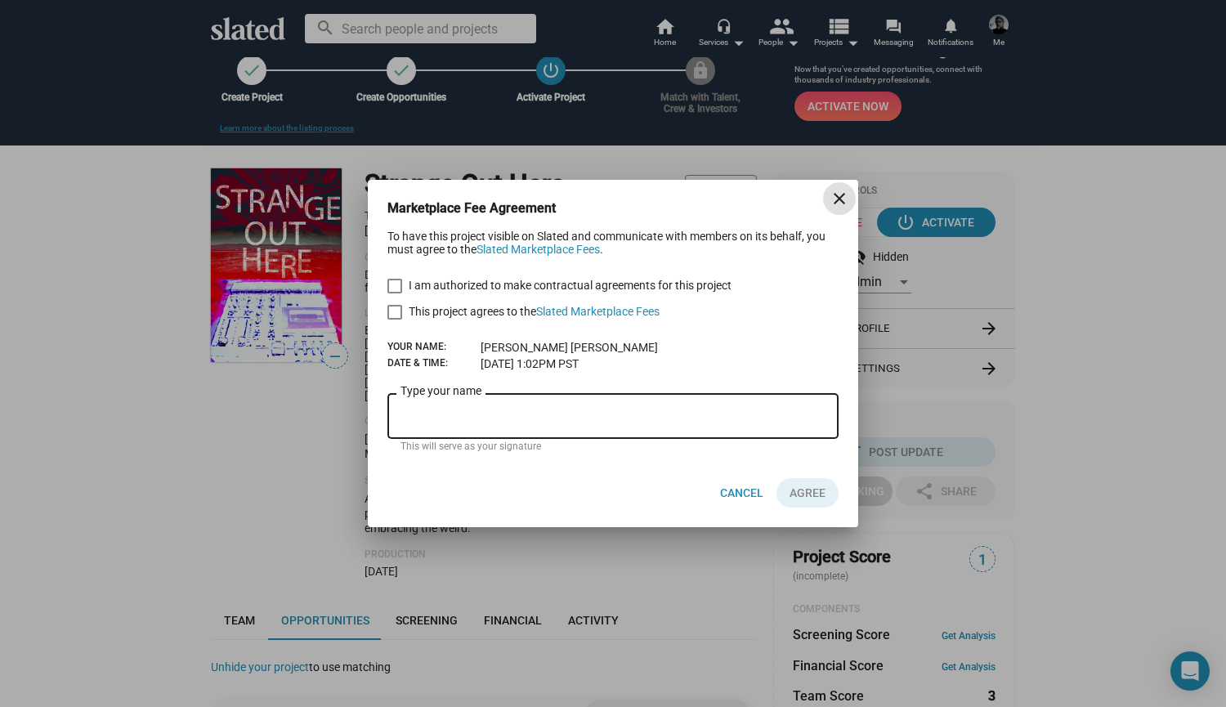
click at [395, 288] on span at bounding box center [394, 286] width 15 height 15
click at [395, 293] on input "I am authorized to make contractual agreements for this project" at bounding box center [394, 293] width 1 height 1
checkbox input "true"
click at [396, 313] on span at bounding box center [394, 312] width 15 height 15
click at [395, 320] on input "This project agrees to the Slated Marketplace Fees" at bounding box center [394, 320] width 1 height 1
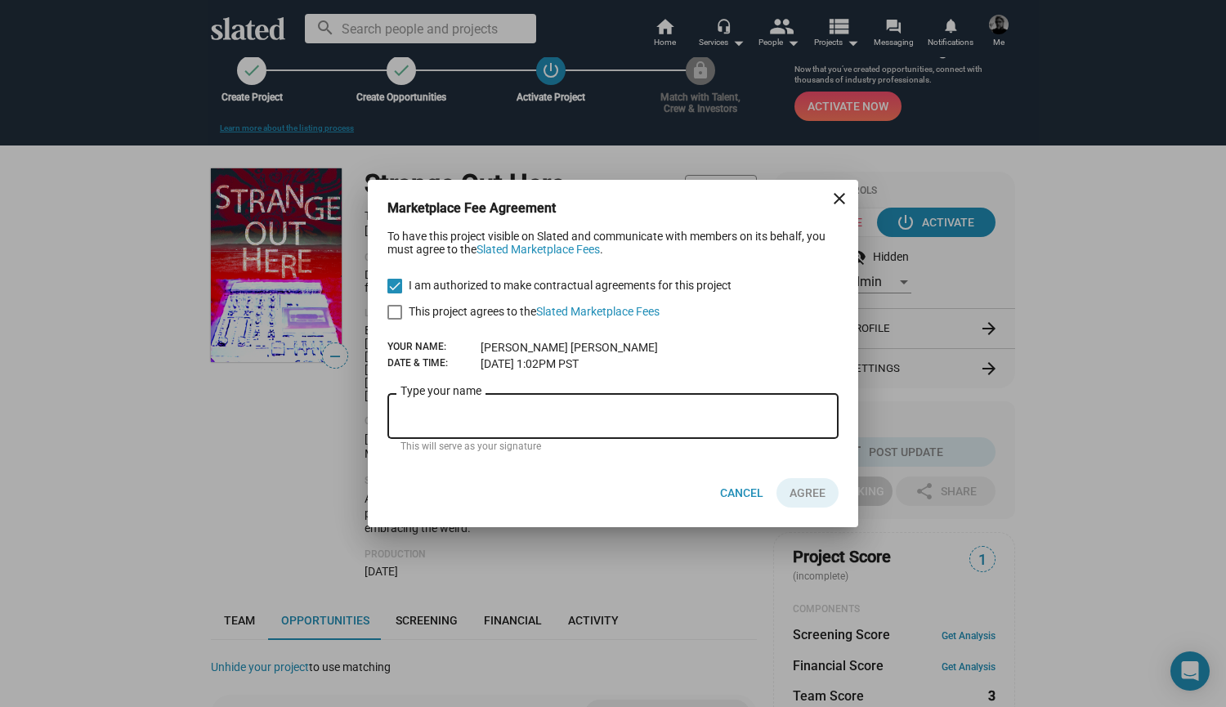
checkbox input "true"
click at [431, 409] on input "Type your name" at bounding box center [612, 416] width 425 height 15
type input "[PERSON_NAME]"
click at [792, 490] on span "AGREE" at bounding box center [807, 492] width 36 height 29
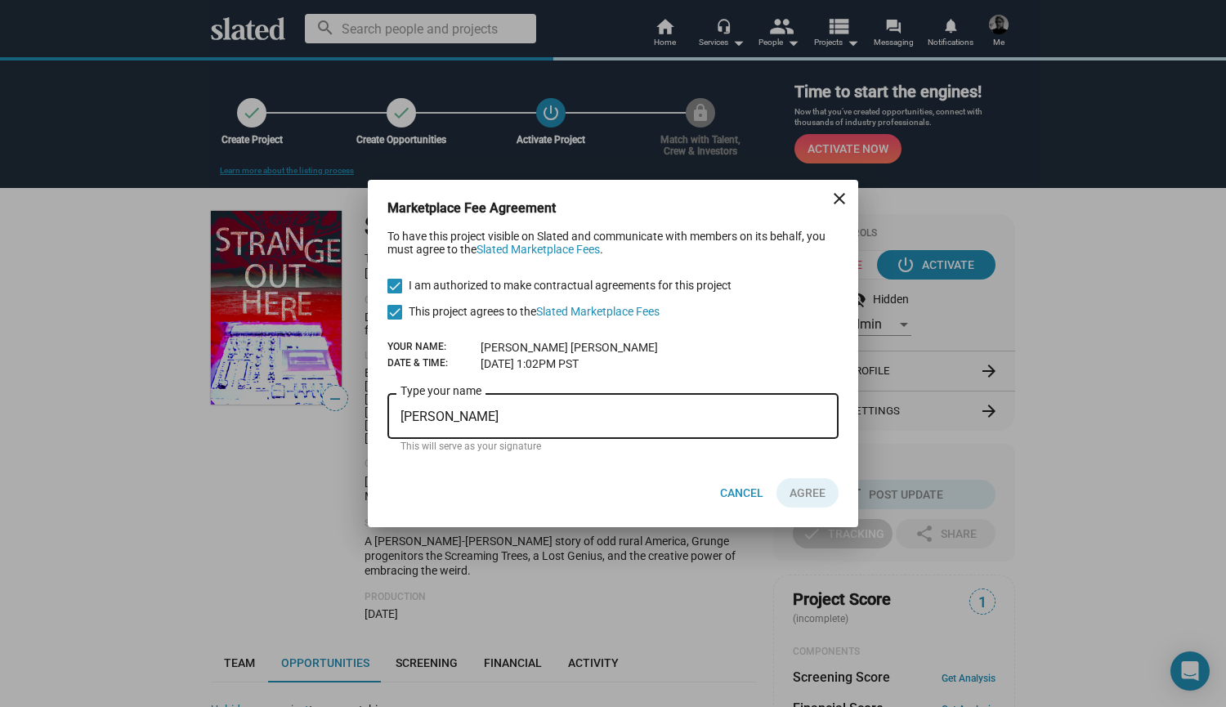
scroll to position [42, 0]
